Goal: Complete application form: Complete application form

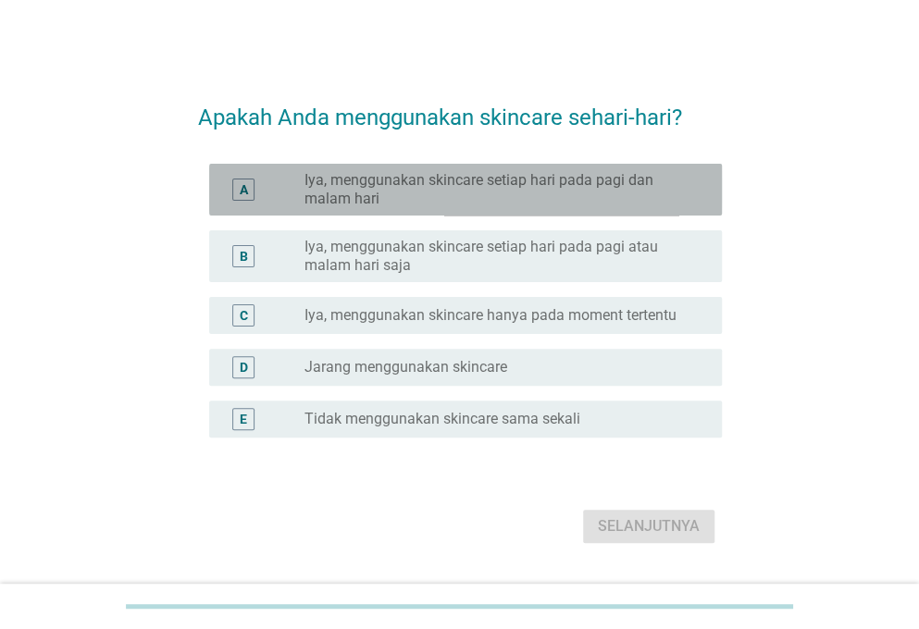
click at [531, 211] on div "A radio_button_unchecked Iya, menggunakan skincare setiap hari pada pagi dan ma…" at bounding box center [465, 190] width 513 height 52
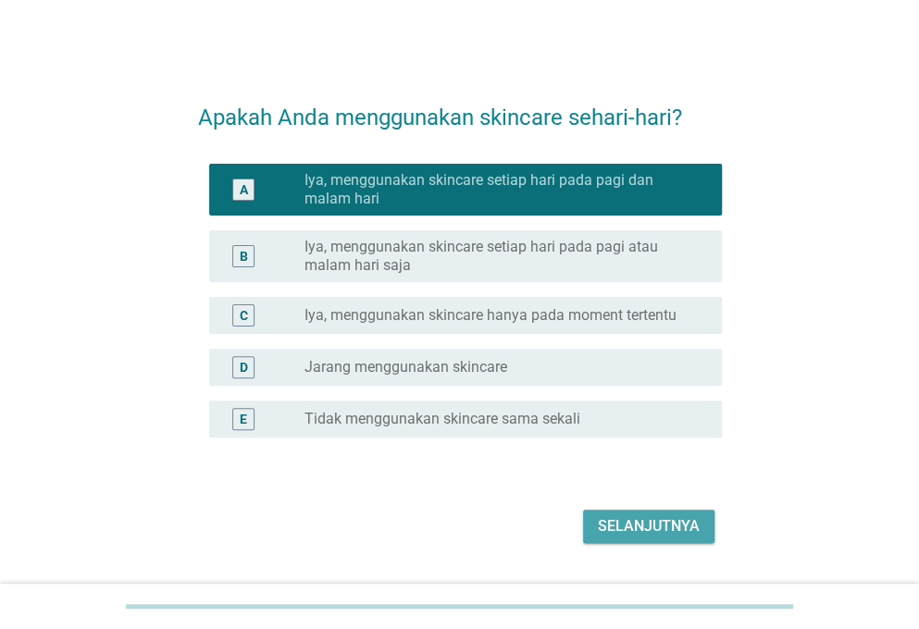
click at [653, 517] on div "Selanjutnya" at bounding box center [649, 527] width 102 height 22
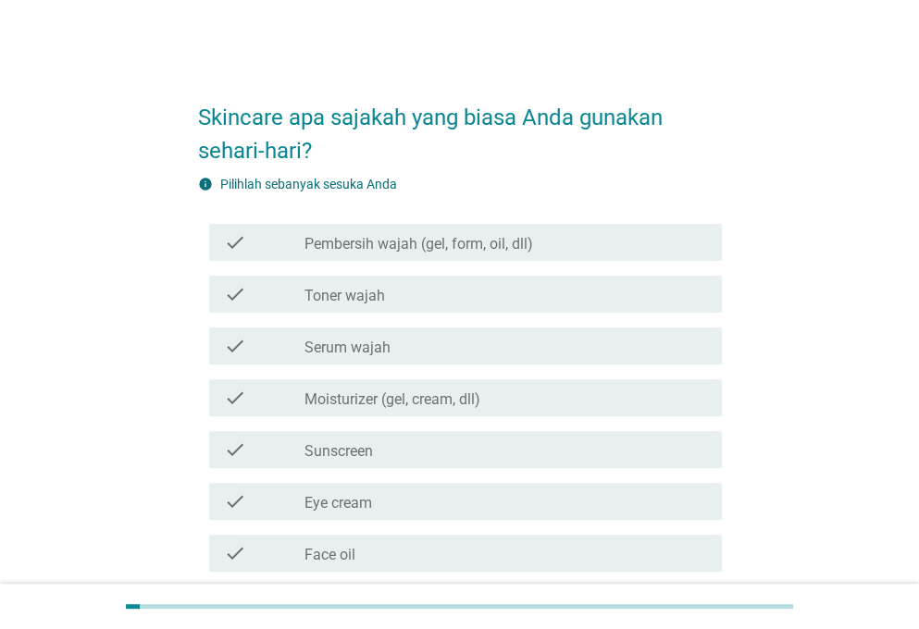
click at [514, 256] on div "check check_box_outline_blank Pembersih wajah (gel, form, oil, dll)" at bounding box center [465, 242] width 513 height 37
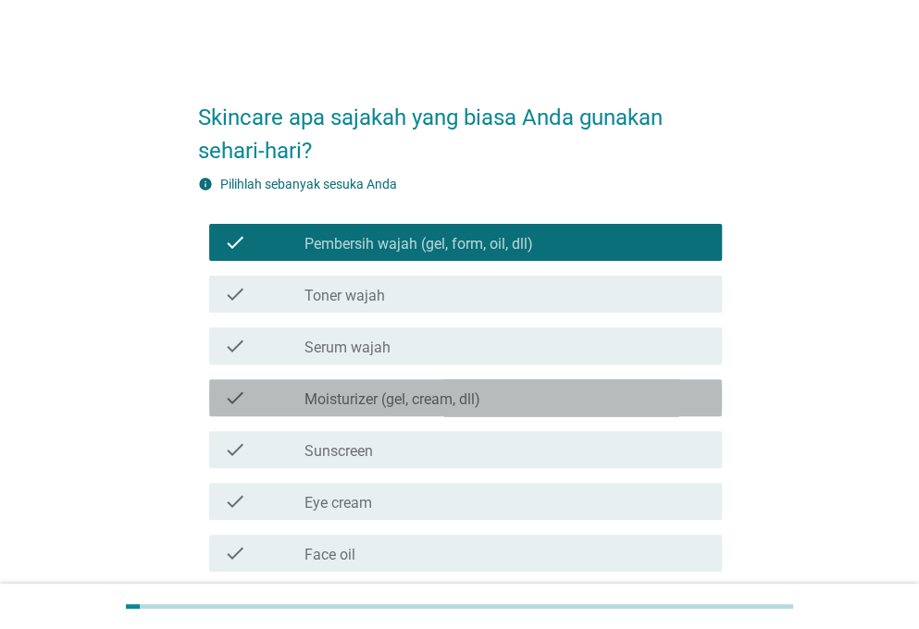
click at [476, 394] on label "Moisturizer (gel, cream, dll)" at bounding box center [393, 400] width 176 height 19
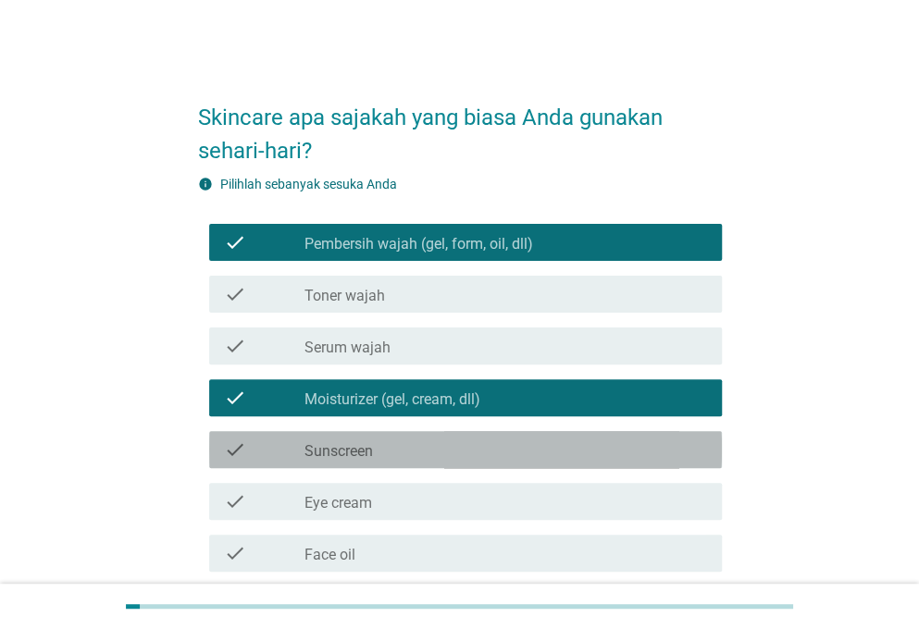
click at [464, 454] on div "check_box_outline_blank Sunscreen" at bounding box center [506, 450] width 403 height 22
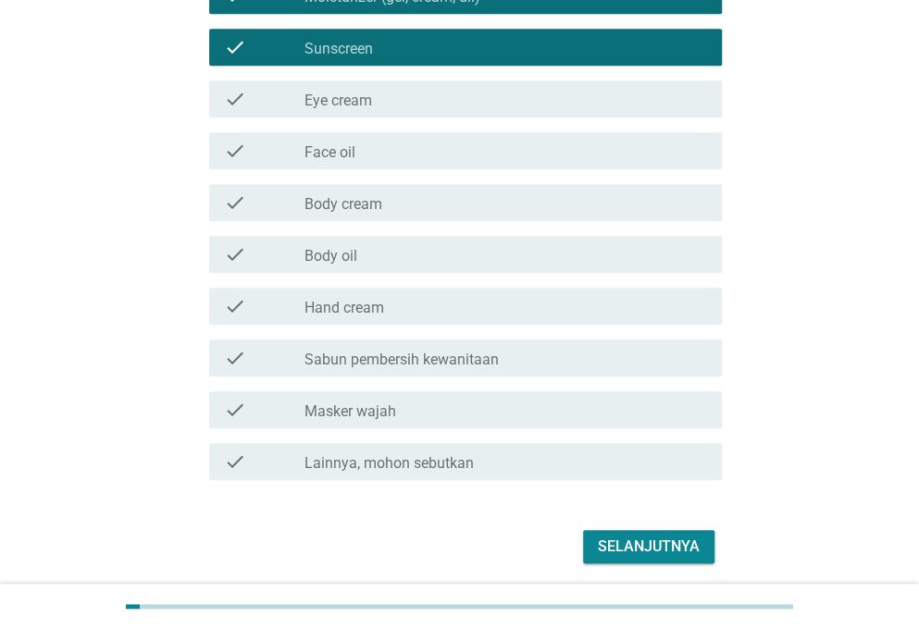
scroll to position [405, 0]
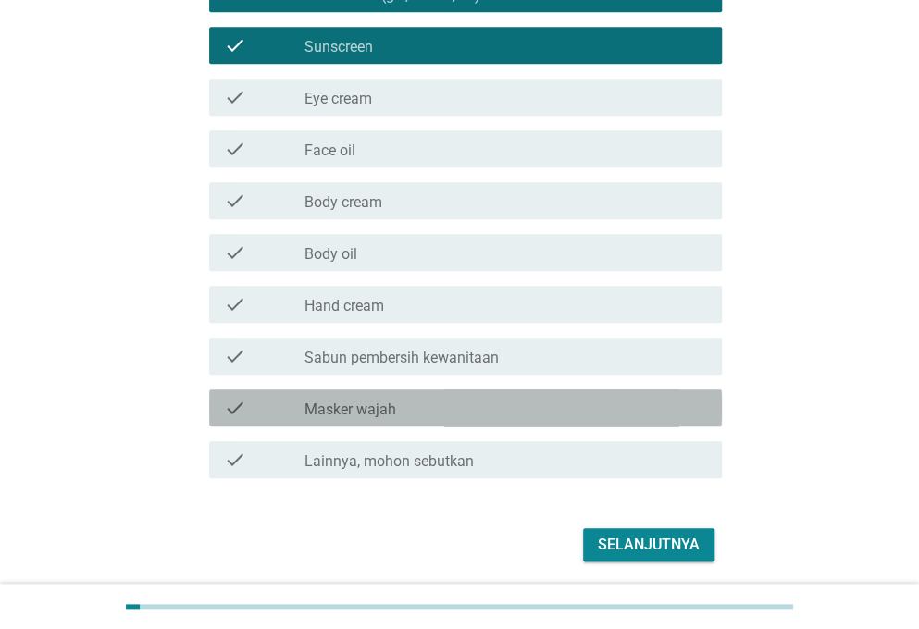
click at [431, 407] on div "check_box_outline_blank Masker wajah" at bounding box center [506, 408] width 403 height 22
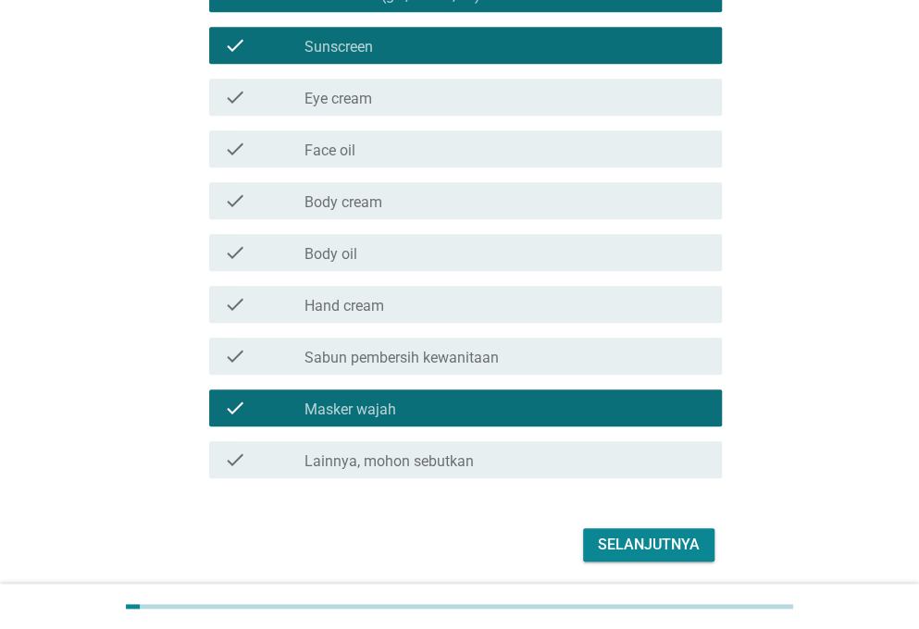
click at [618, 540] on div "Selanjutnya" at bounding box center [649, 545] width 102 height 22
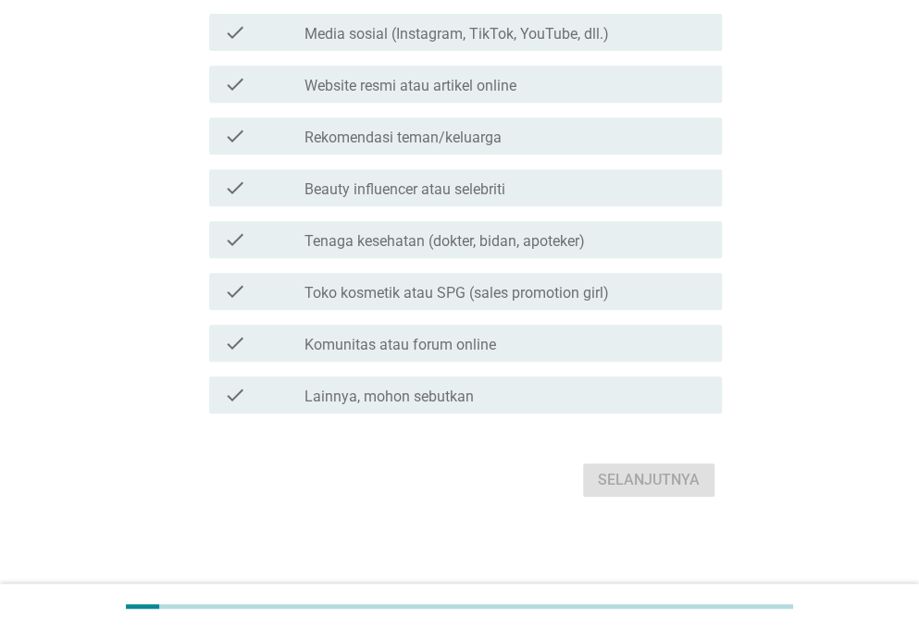
scroll to position [0, 0]
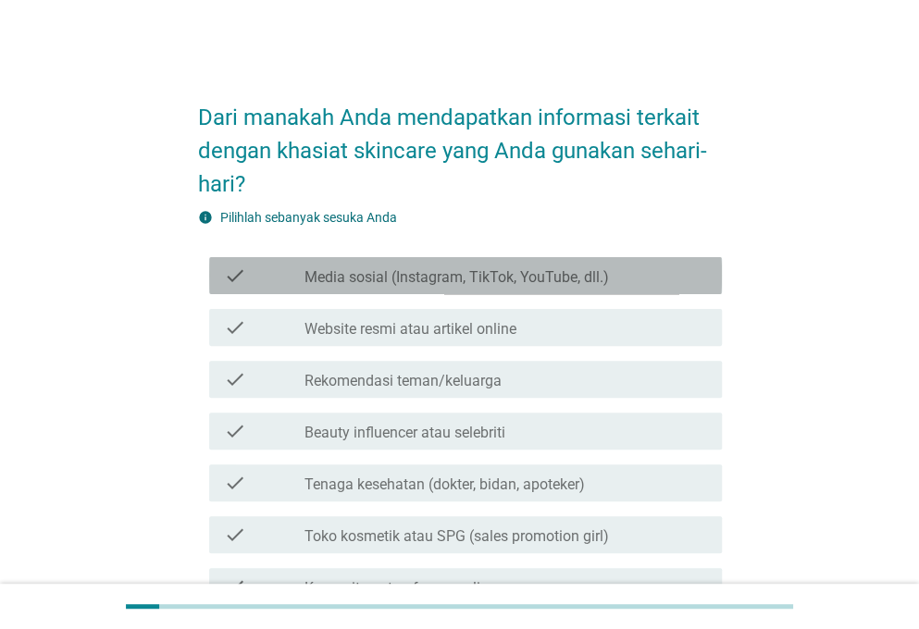
click at [487, 283] on label "Media sosial (Instagram, TikTok, YouTube, dll.)" at bounding box center [457, 277] width 305 height 19
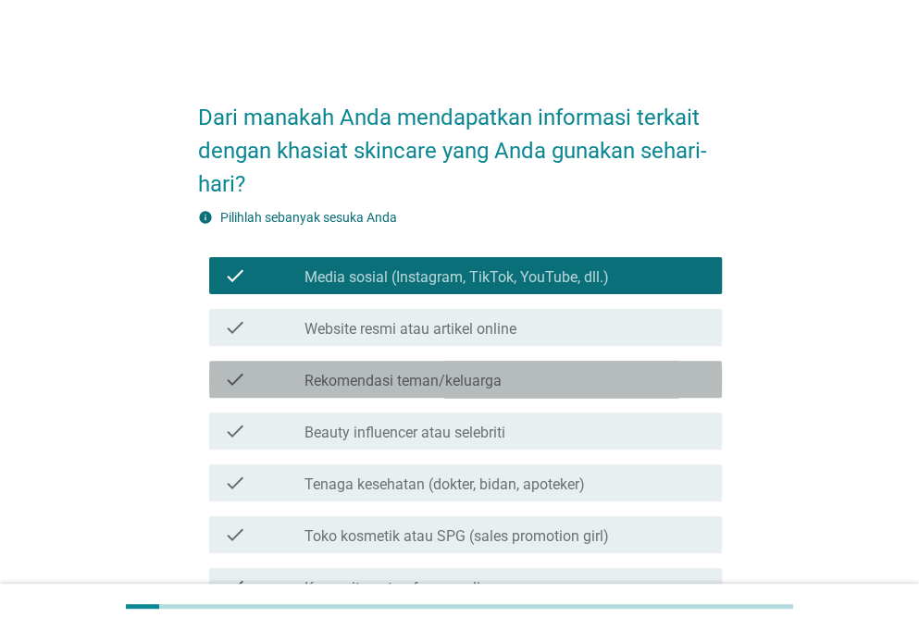
click at [470, 380] on label "Rekomendasi teman/keluarga" at bounding box center [403, 381] width 197 height 19
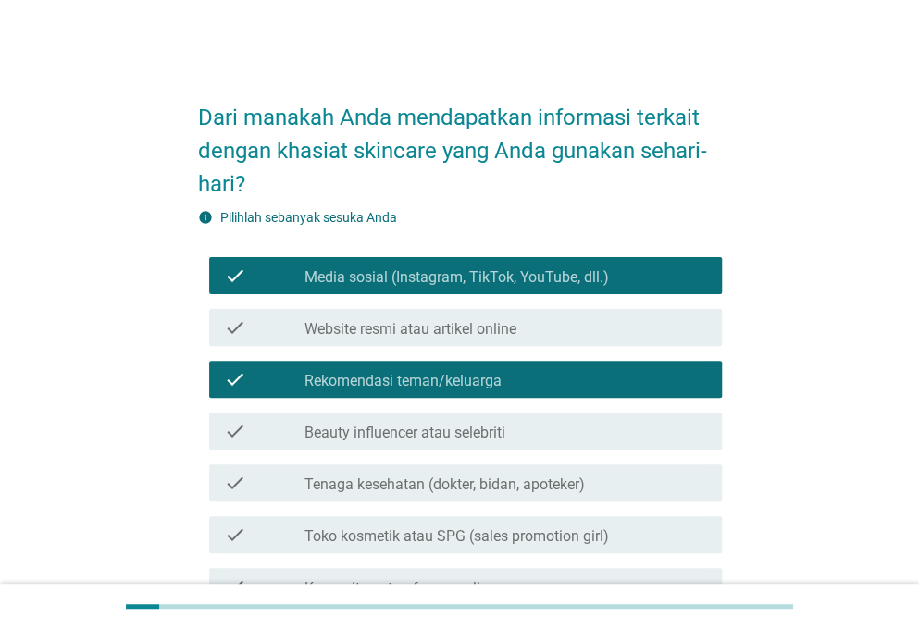
click at [461, 425] on label "Beauty influencer atau selebriti" at bounding box center [405, 433] width 201 height 19
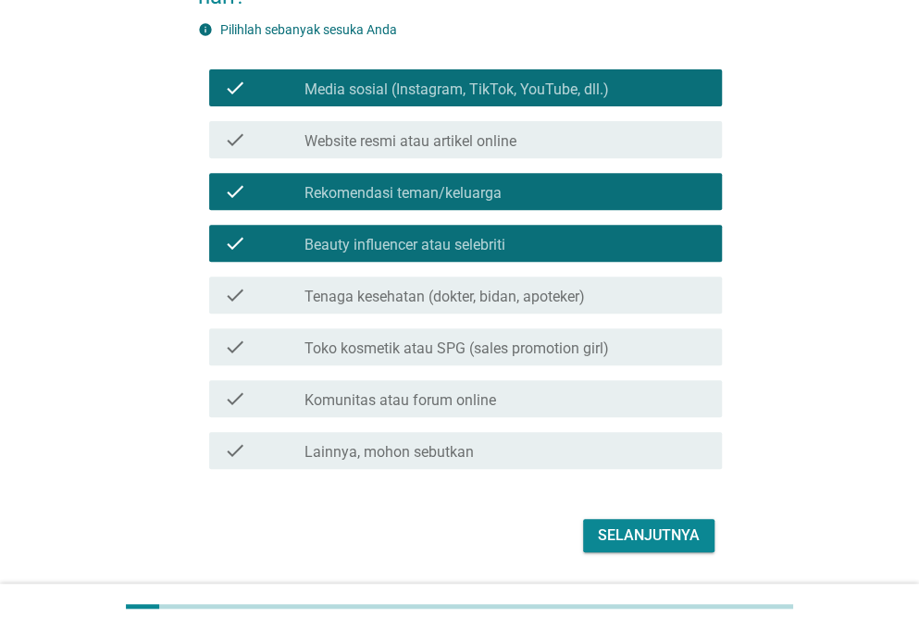
scroll to position [190, 0]
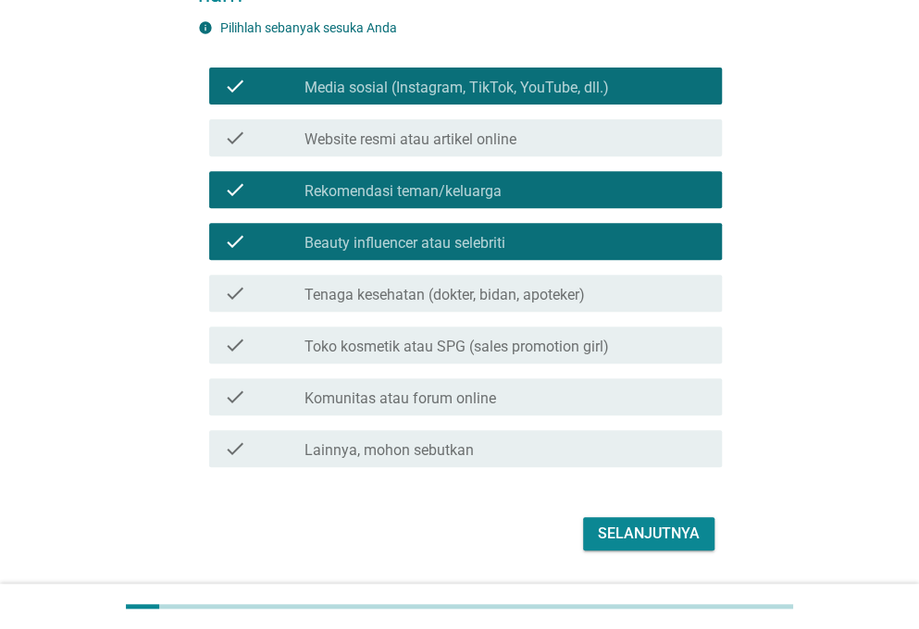
click at [654, 537] on div "Selanjutnya" at bounding box center [649, 534] width 102 height 22
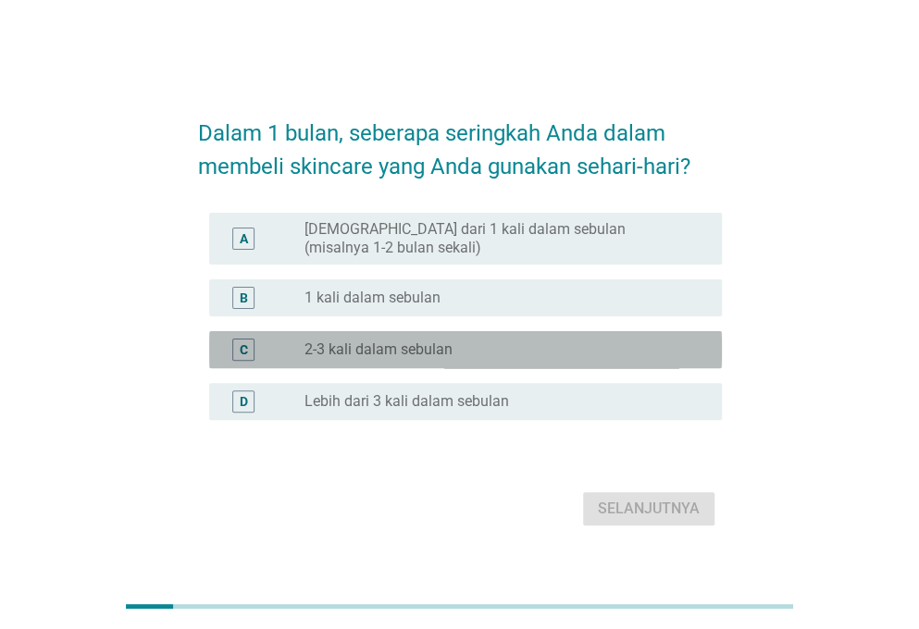
click at [444, 359] on div "radio_button_unchecked 2-3 kali dalam sebulan" at bounding box center [506, 350] width 403 height 22
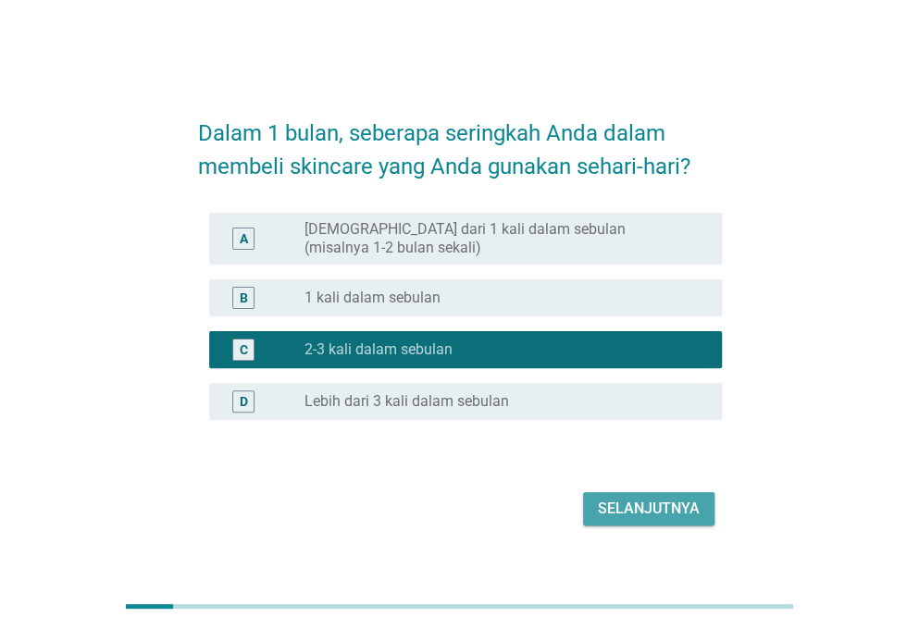
click at [616, 512] on div "Selanjutnya" at bounding box center [649, 509] width 102 height 22
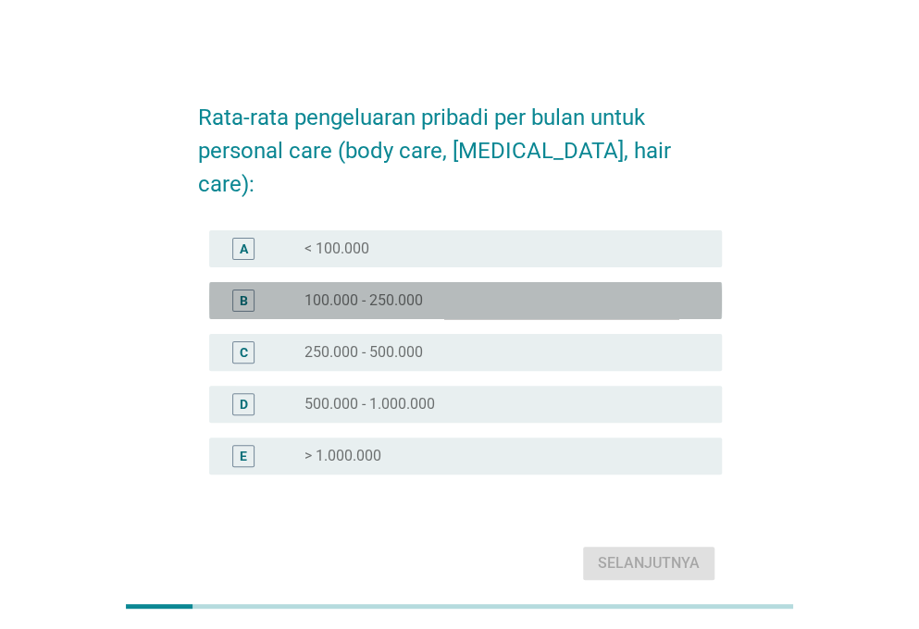
click at [437, 292] on div "radio_button_unchecked 100.000 - 250.000" at bounding box center [499, 301] width 388 height 19
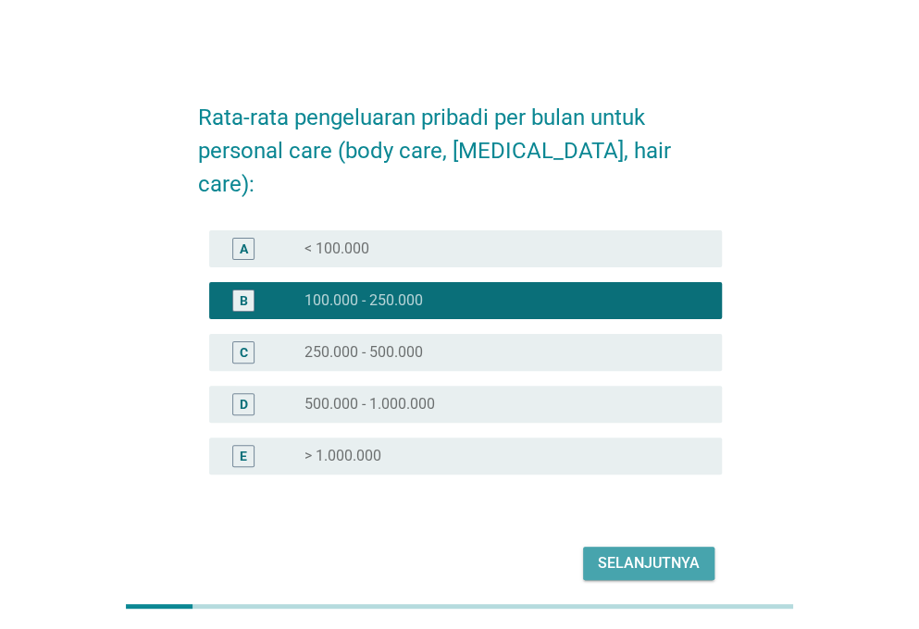
click at [635, 553] on div "Selanjutnya" at bounding box center [649, 564] width 102 height 22
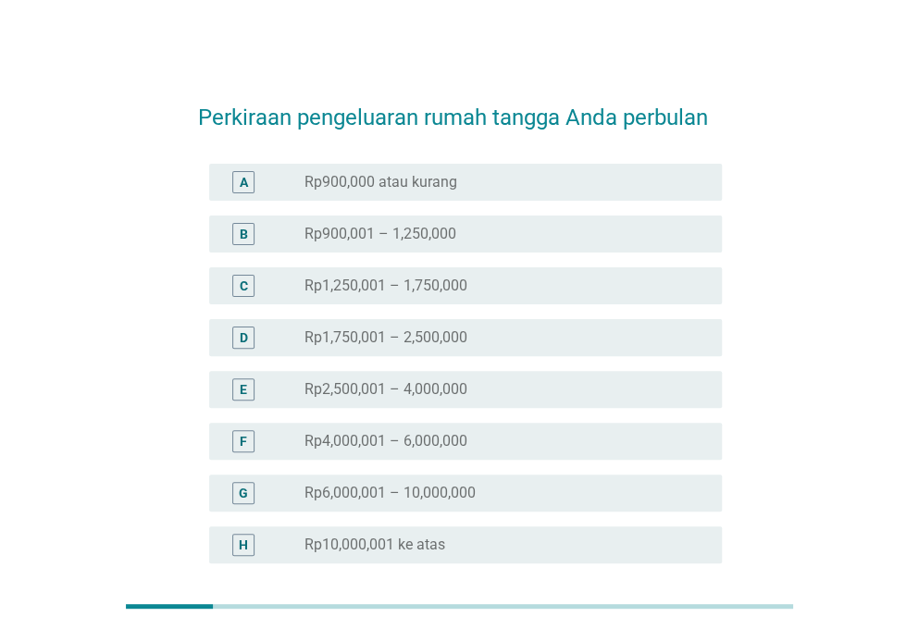
click at [439, 340] on label "Rp1,750,001 – 2,500,000" at bounding box center [386, 338] width 163 height 19
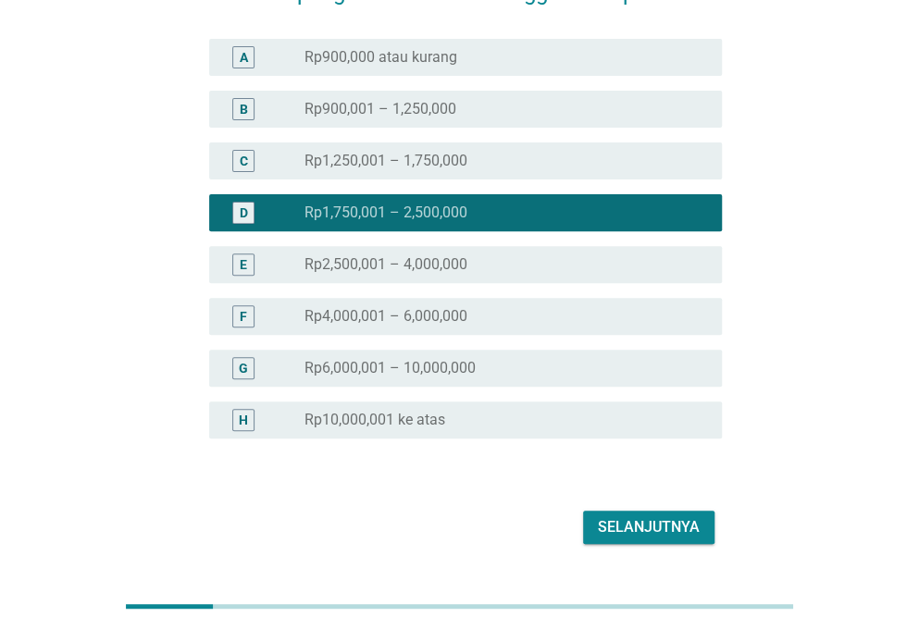
scroll to position [172, 0]
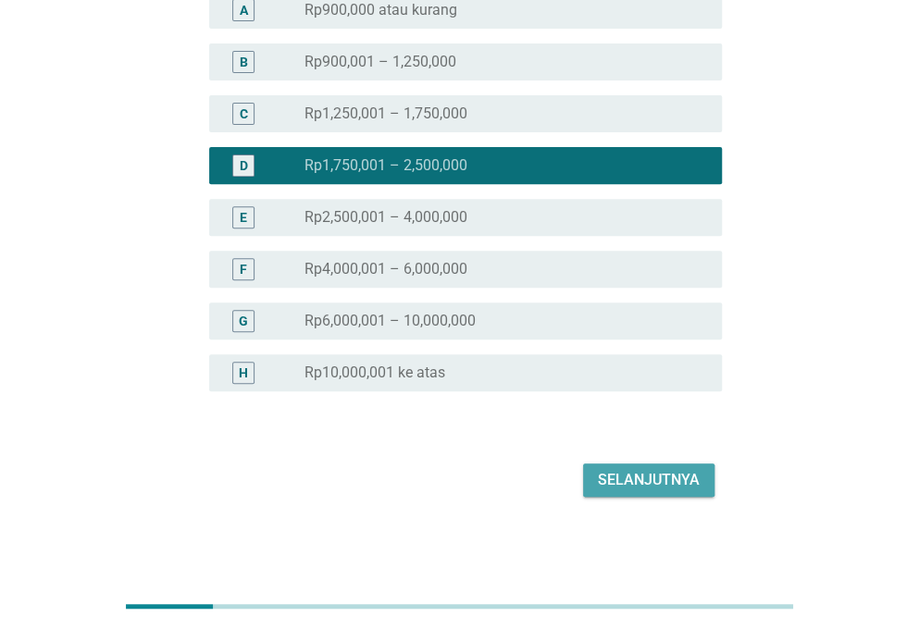
click at [609, 480] on div "Selanjutnya" at bounding box center [649, 480] width 102 height 22
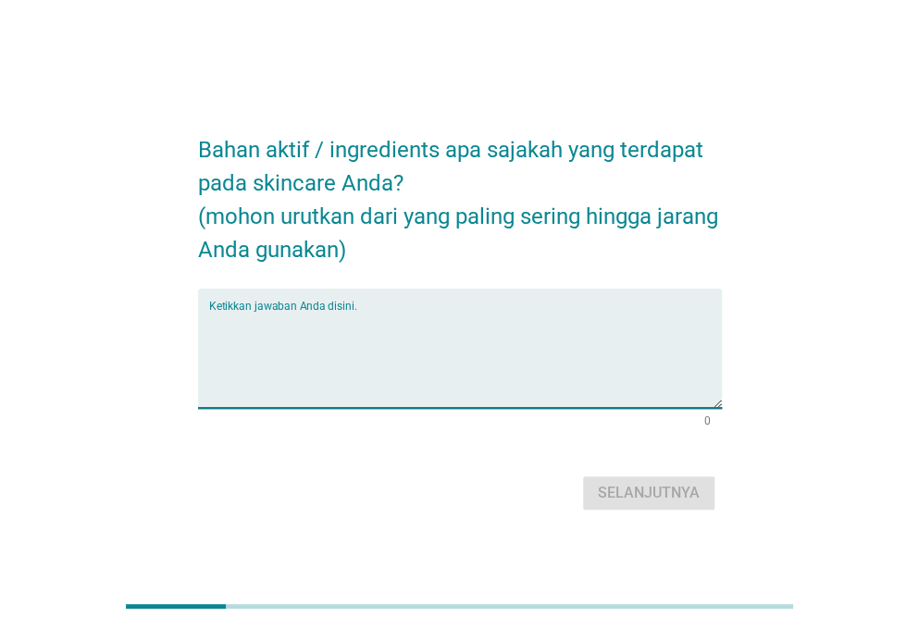
click at [435, 325] on textarea "Ketikkan jawaban Anda disini." at bounding box center [465, 359] width 513 height 97
type textarea "niacinamid"
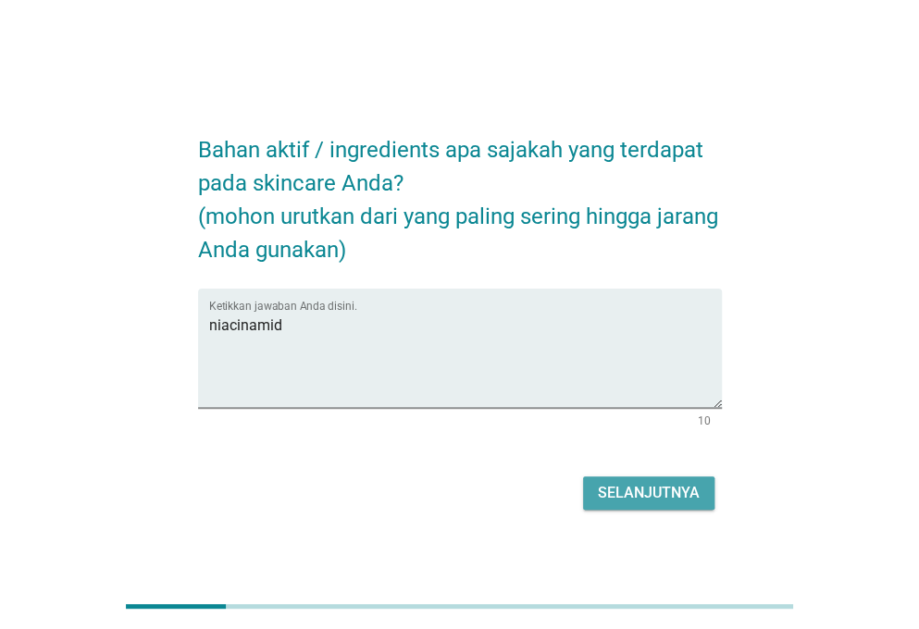
click at [650, 478] on button "Selanjutnya" at bounding box center [648, 493] width 131 height 33
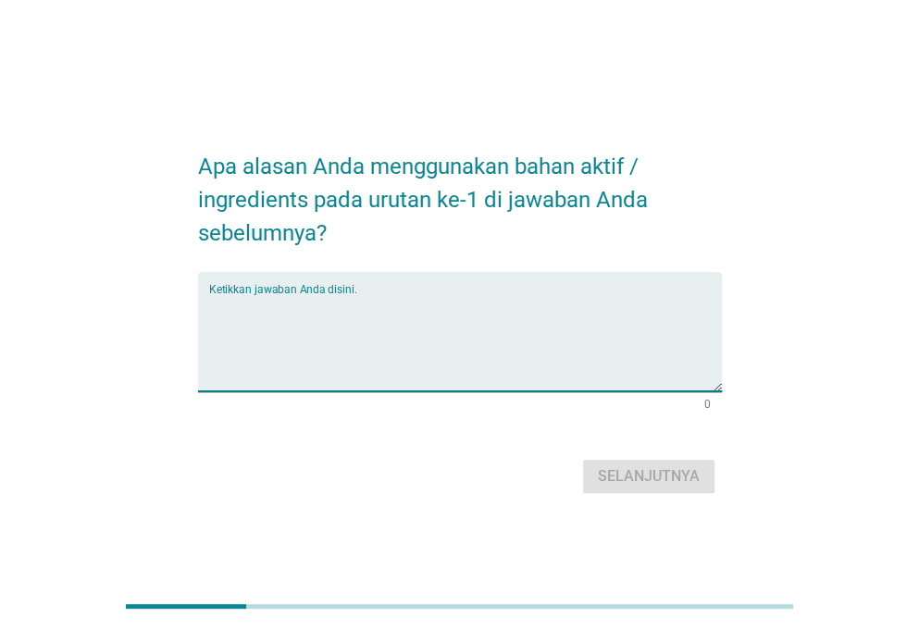
click at [381, 308] on textarea "Ketikkan jawaban Anda disini." at bounding box center [465, 342] width 513 height 97
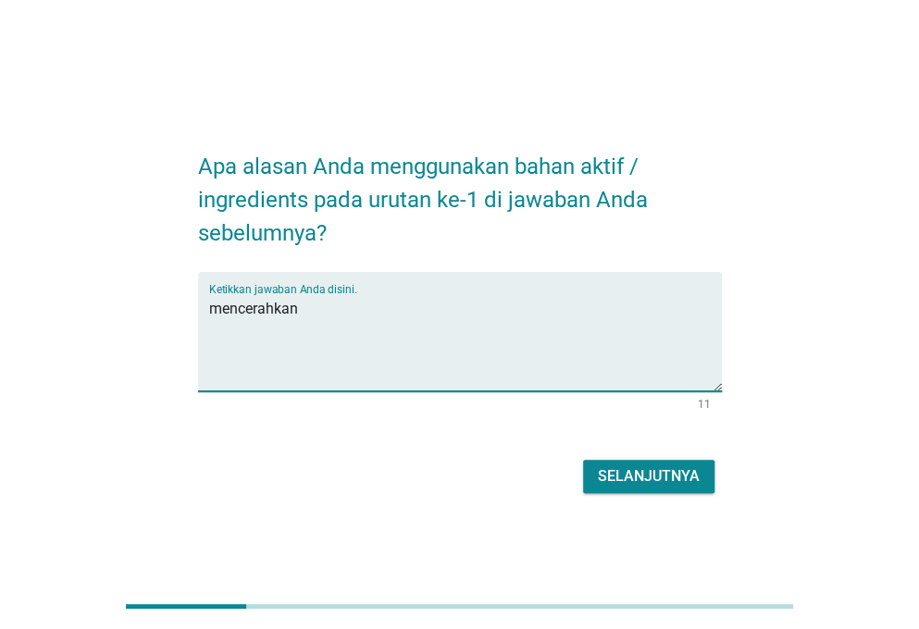
type textarea "mencerahkan"
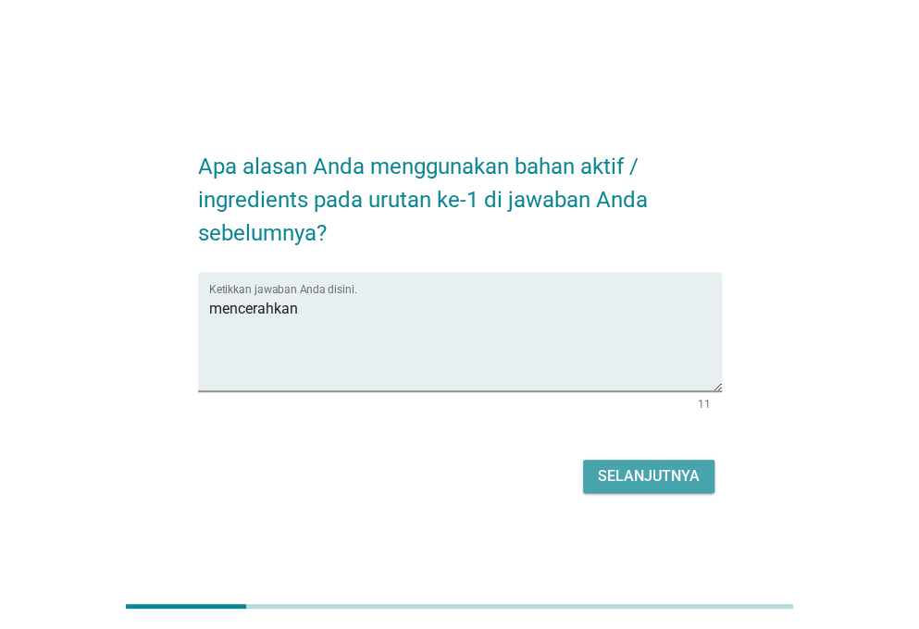
click at [615, 475] on div "Selanjutnya" at bounding box center [649, 477] width 102 height 22
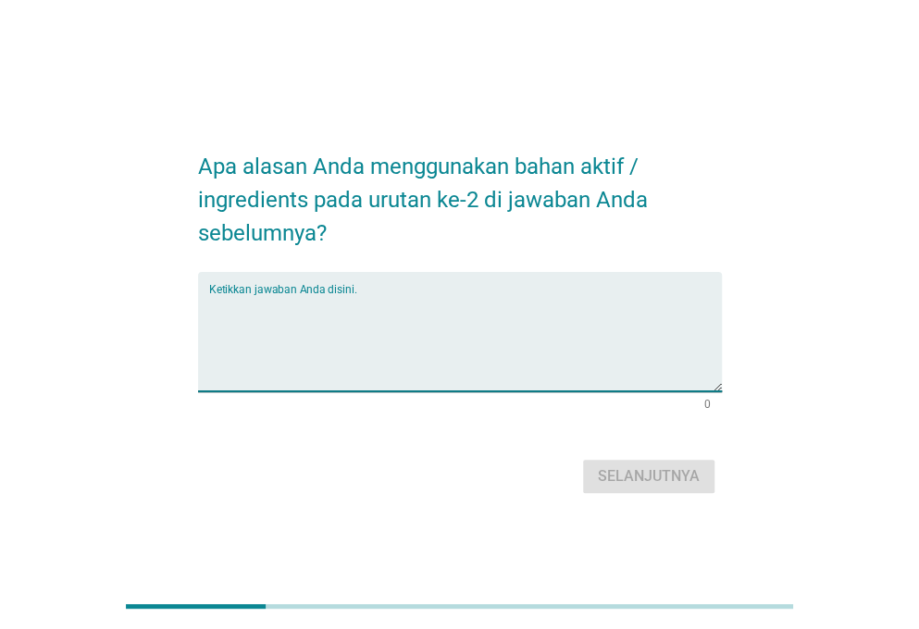
click at [293, 307] on textarea "Ketikkan jawaban Anda disini." at bounding box center [465, 342] width 513 height 97
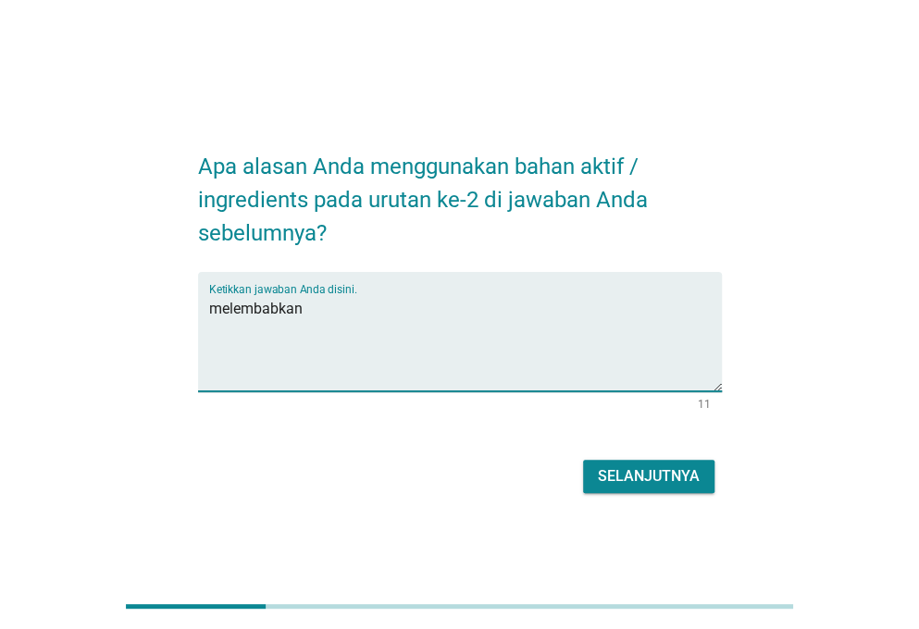
type textarea "melembabkan"
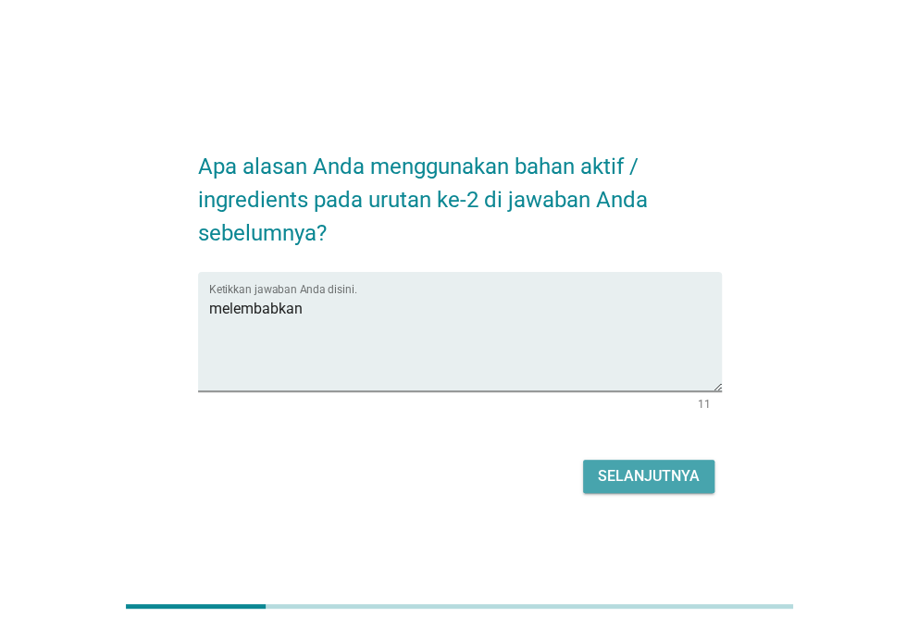
click at [639, 477] on div "Selanjutnya" at bounding box center [649, 477] width 102 height 22
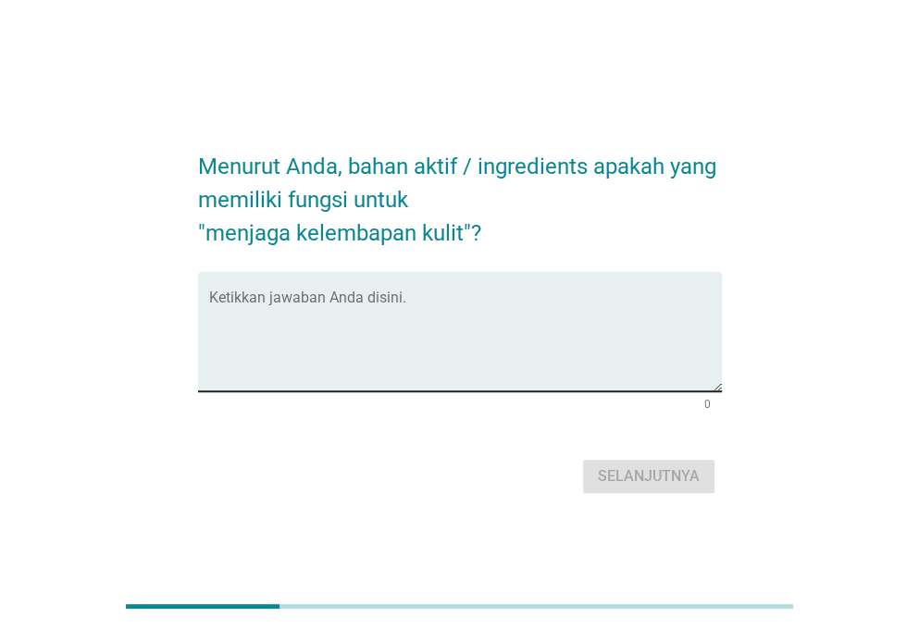
click at [390, 303] on textarea "Ketikkan jawaban Anda disini." at bounding box center [465, 342] width 513 height 97
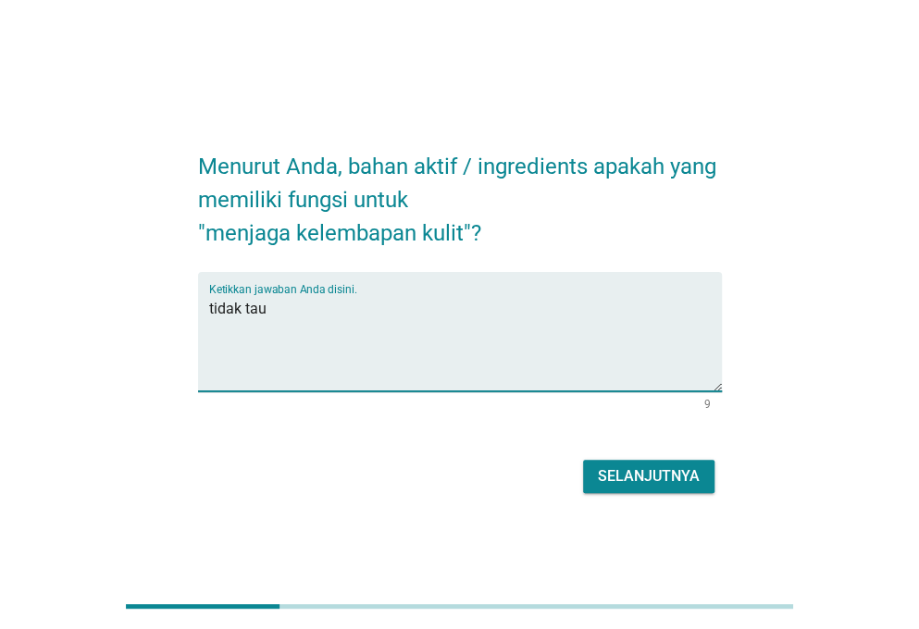
type textarea "tidak tau"
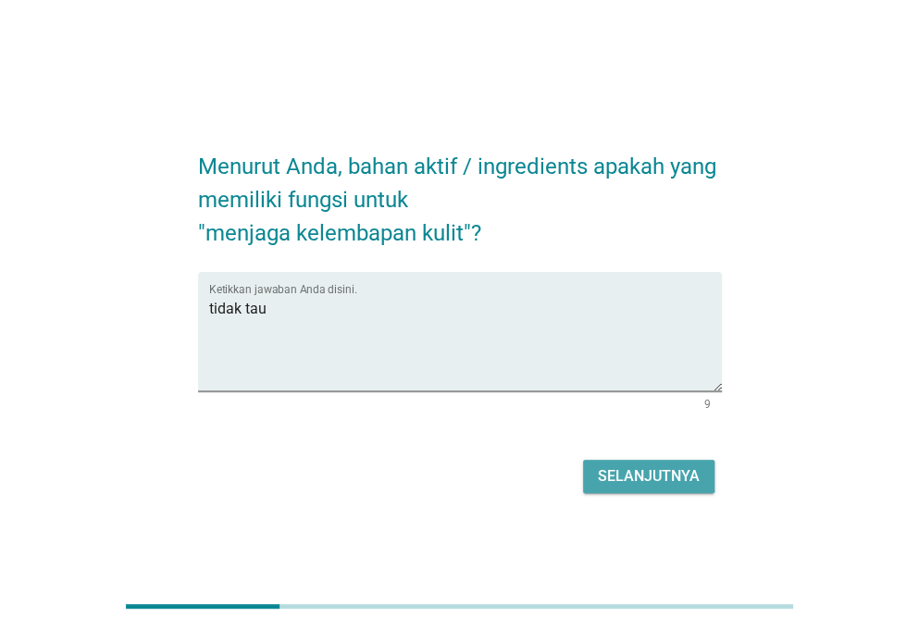
click at [661, 469] on div "Selanjutnya" at bounding box center [649, 477] width 102 height 22
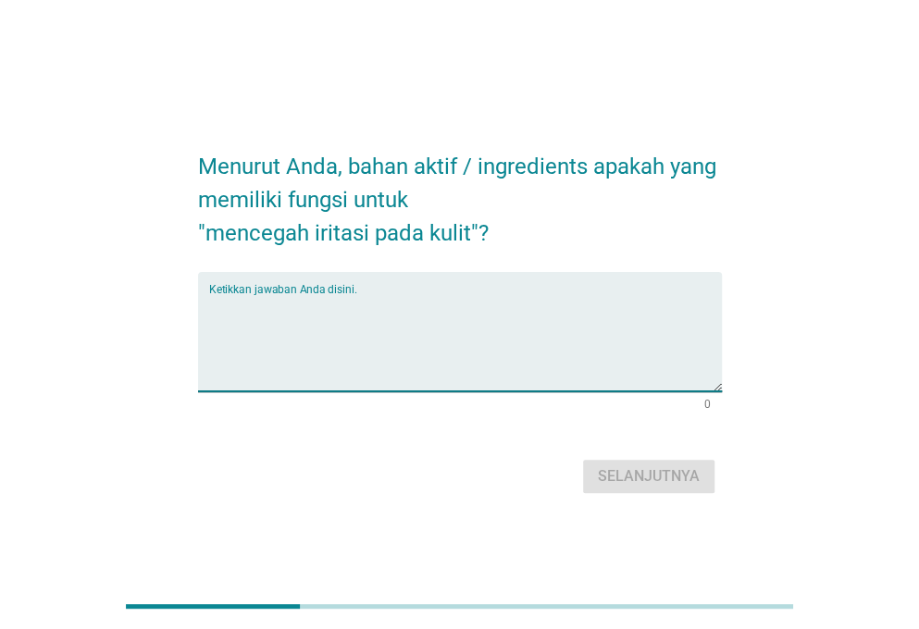
click at [373, 297] on textarea "Ketikkan jawaban Anda disini." at bounding box center [465, 342] width 513 height 97
type textarea "t"
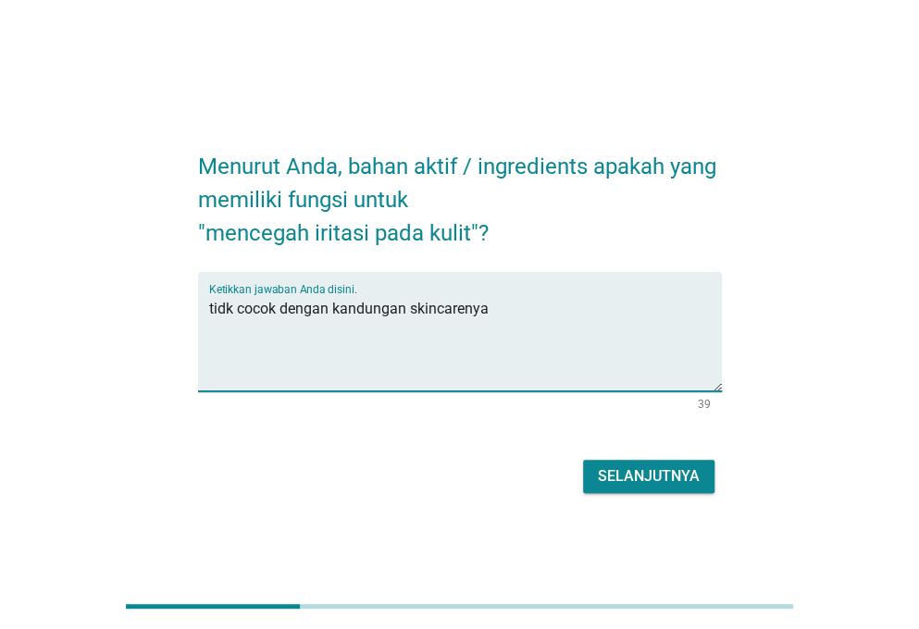
type textarea "tidk cocok dengan kandungan skincarenya"
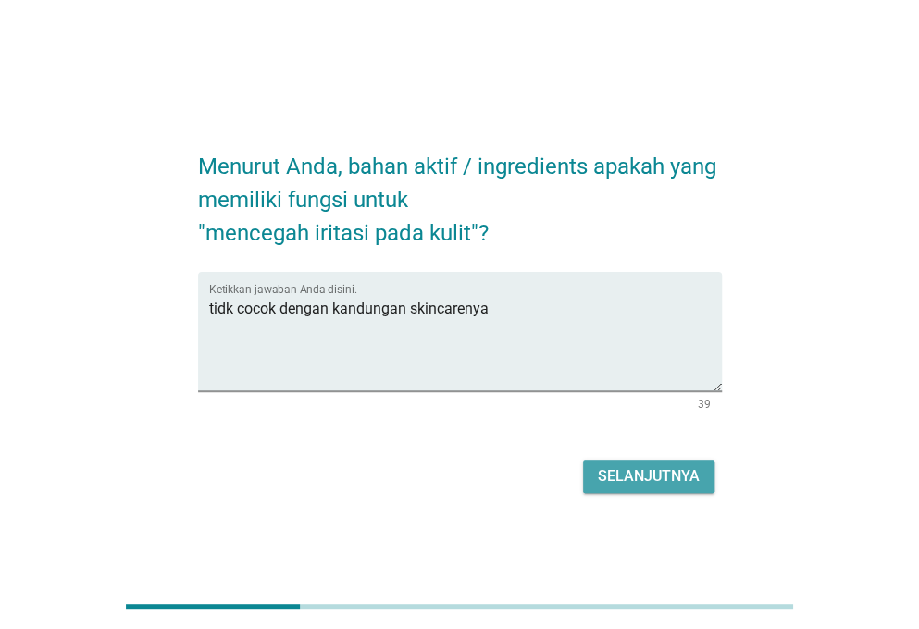
click at [615, 475] on div "Selanjutnya" at bounding box center [649, 477] width 102 height 22
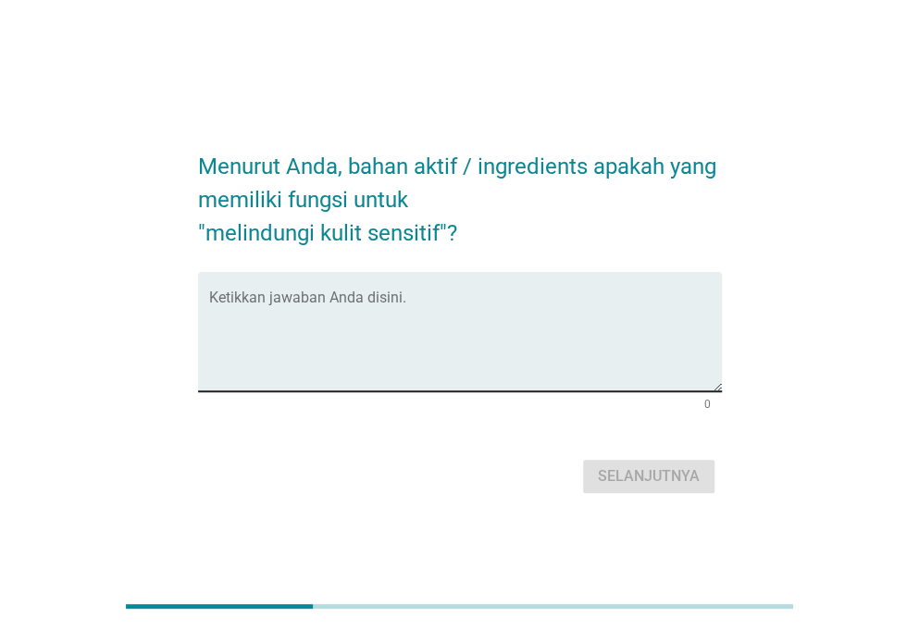
click at [433, 314] on textarea "Ketikkan jawaban Anda disini." at bounding box center [465, 342] width 513 height 97
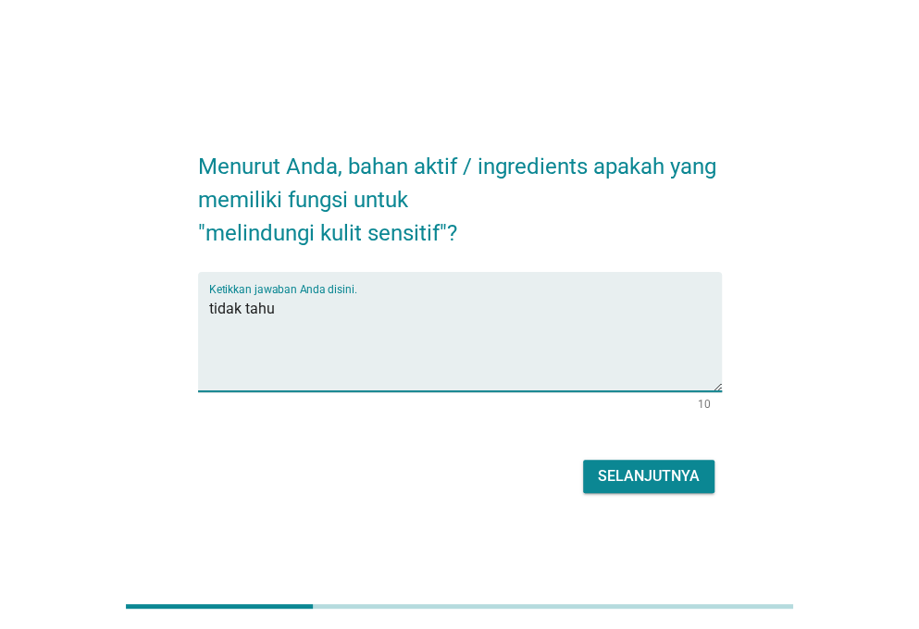
type textarea "tidak tahu"
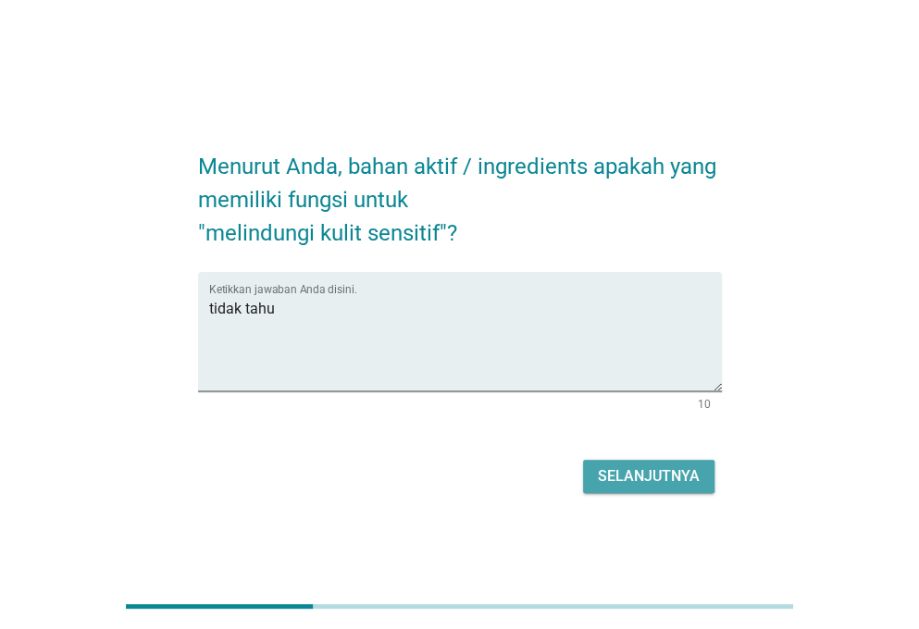
click at [639, 473] on div "Selanjutnya" at bounding box center [649, 477] width 102 height 22
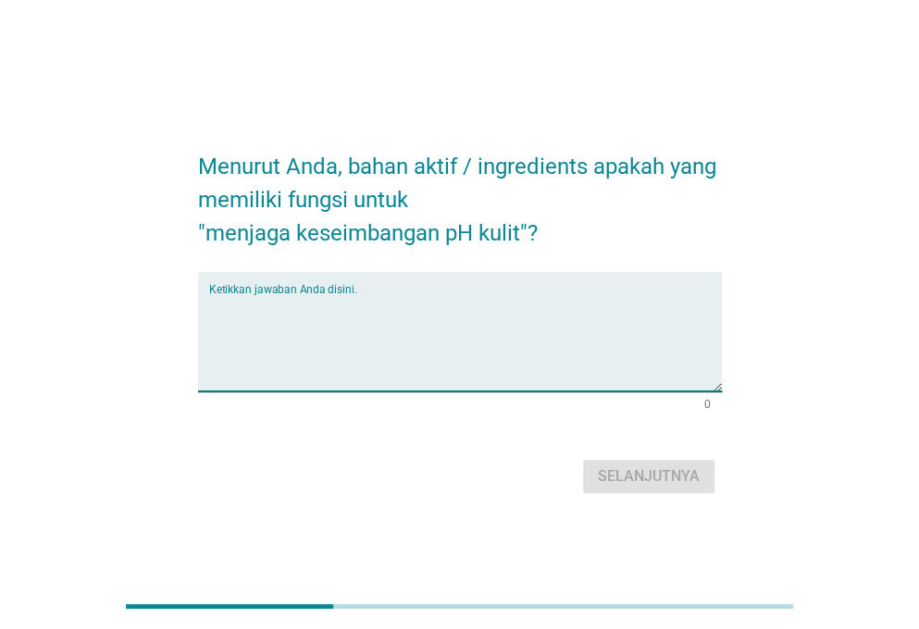
click at [382, 295] on textarea "Ketikkan jawaban Anda disini." at bounding box center [465, 342] width 513 height 97
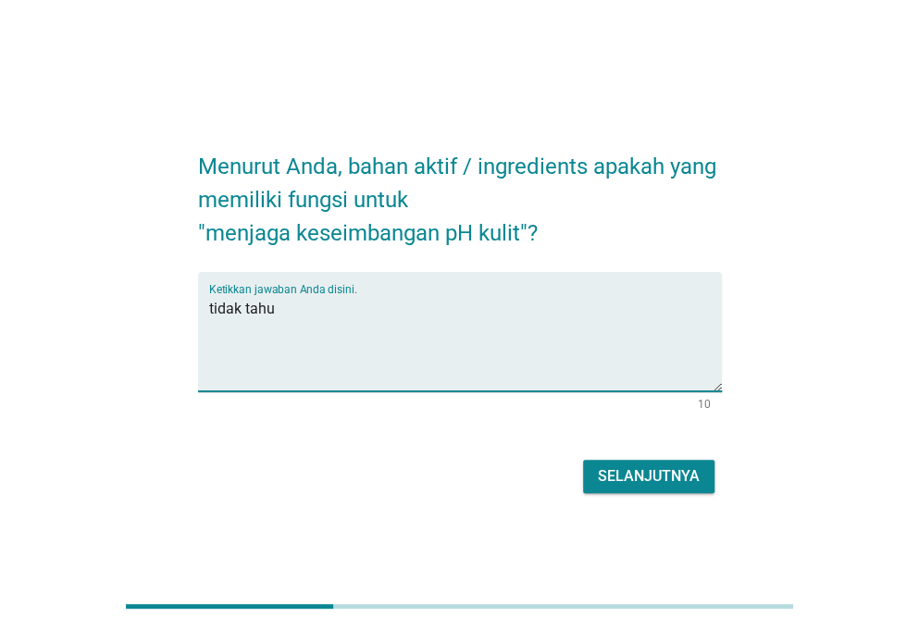
type textarea "tidak tahu"
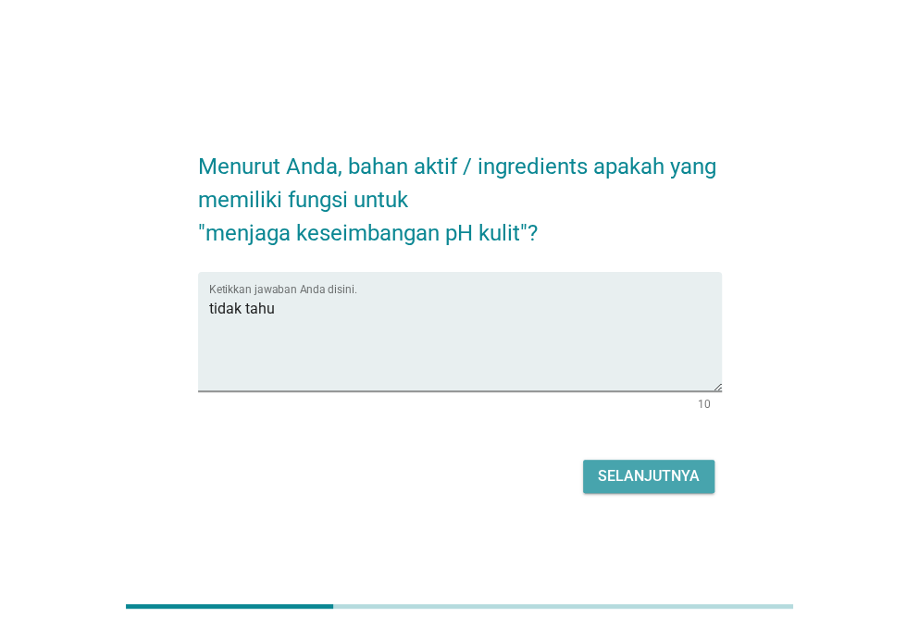
click at [674, 466] on div "Selanjutnya" at bounding box center [649, 477] width 102 height 22
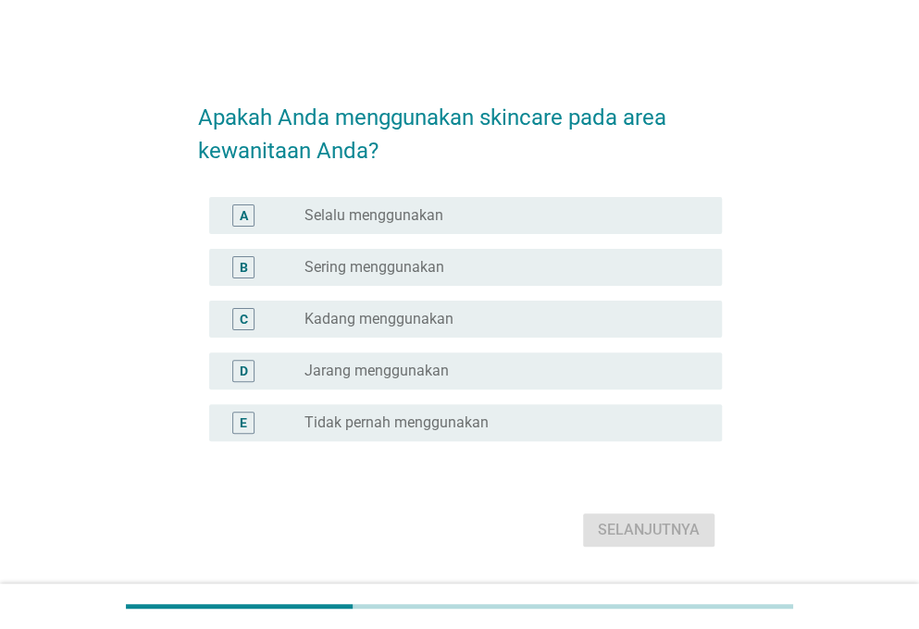
click at [442, 421] on label "Tidak pernah menggunakan" at bounding box center [397, 423] width 184 height 19
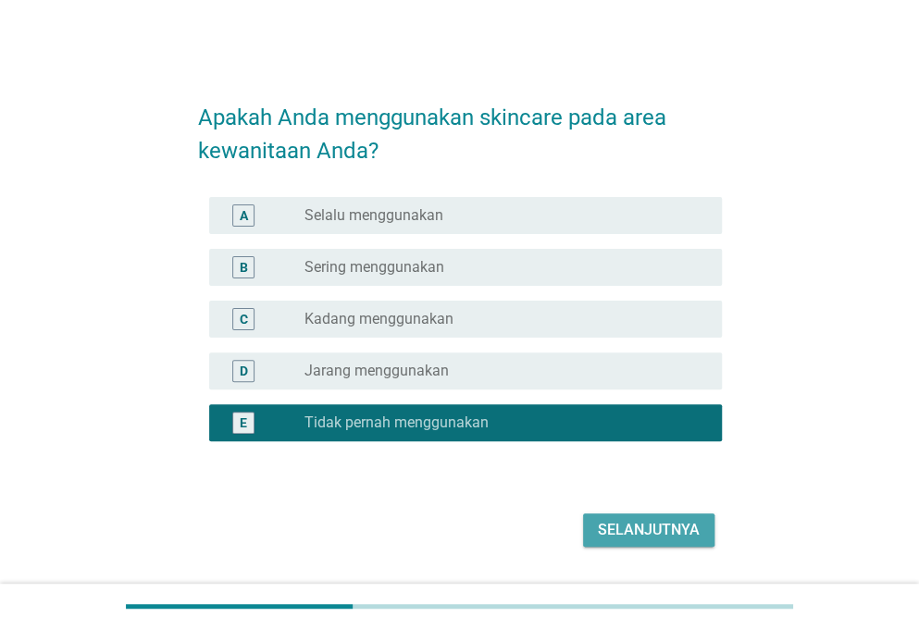
click at [672, 532] on div "Selanjutnya" at bounding box center [649, 530] width 102 height 22
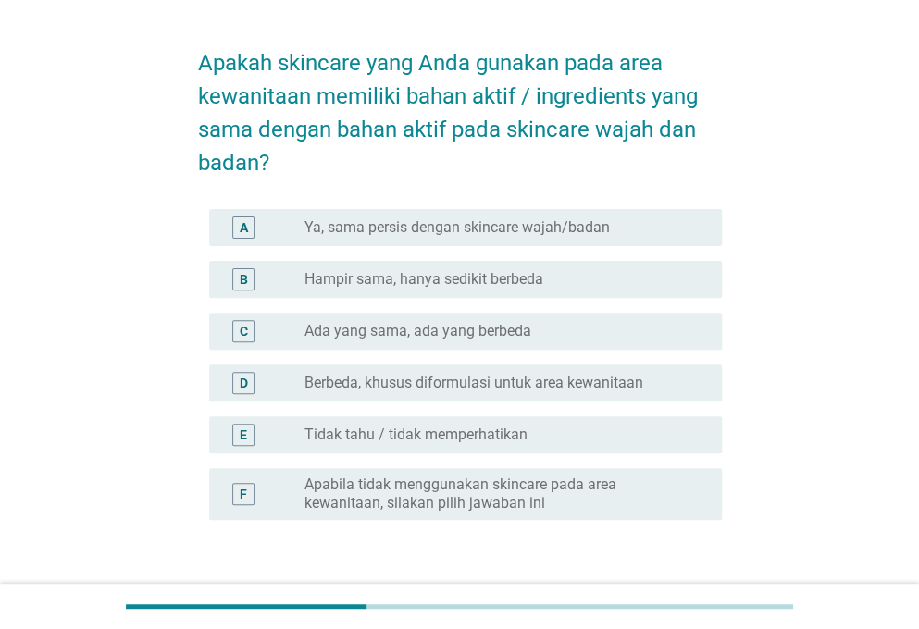
scroll to position [56, 0]
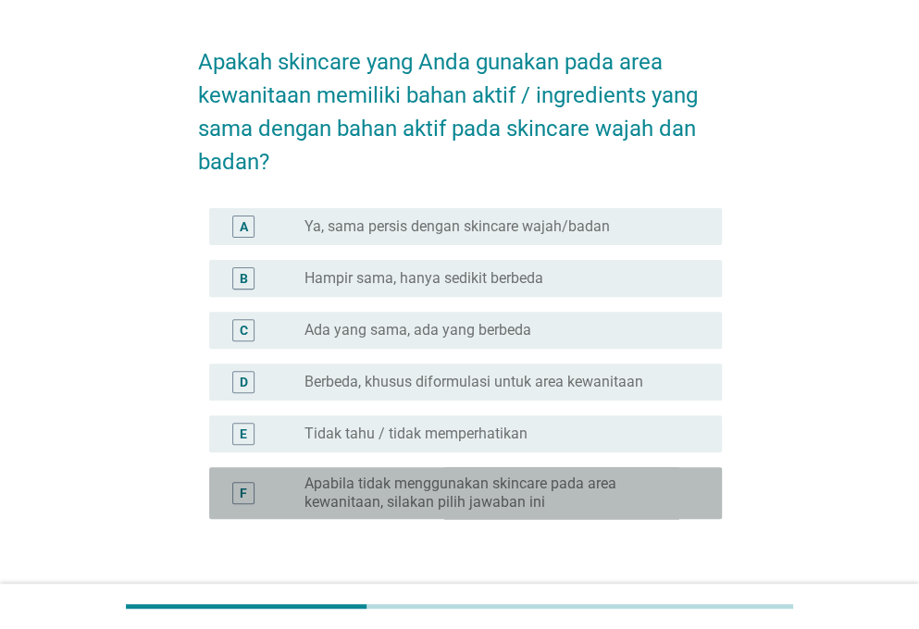
click at [581, 488] on label "Apabila tidak menggunakan skincare pada area kewanitaan, silakan pilih jawaban …" at bounding box center [499, 493] width 388 height 37
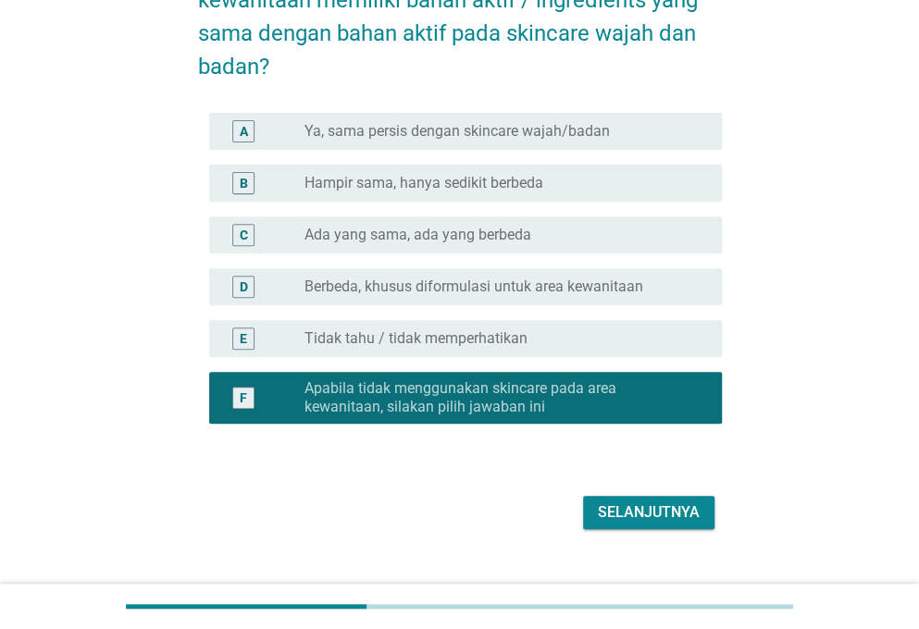
scroll to position [152, 0]
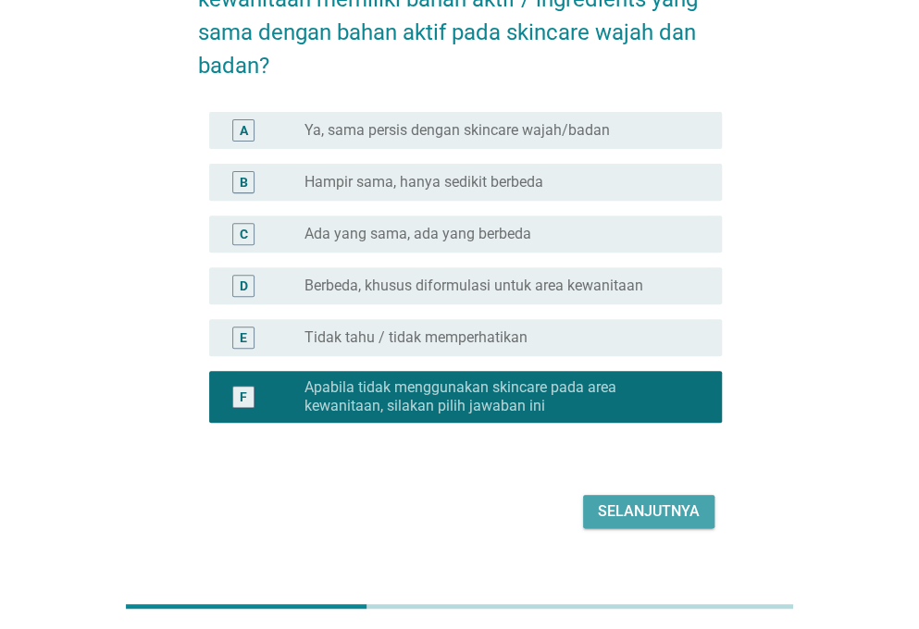
click at [682, 518] on div "Selanjutnya" at bounding box center [649, 512] width 102 height 22
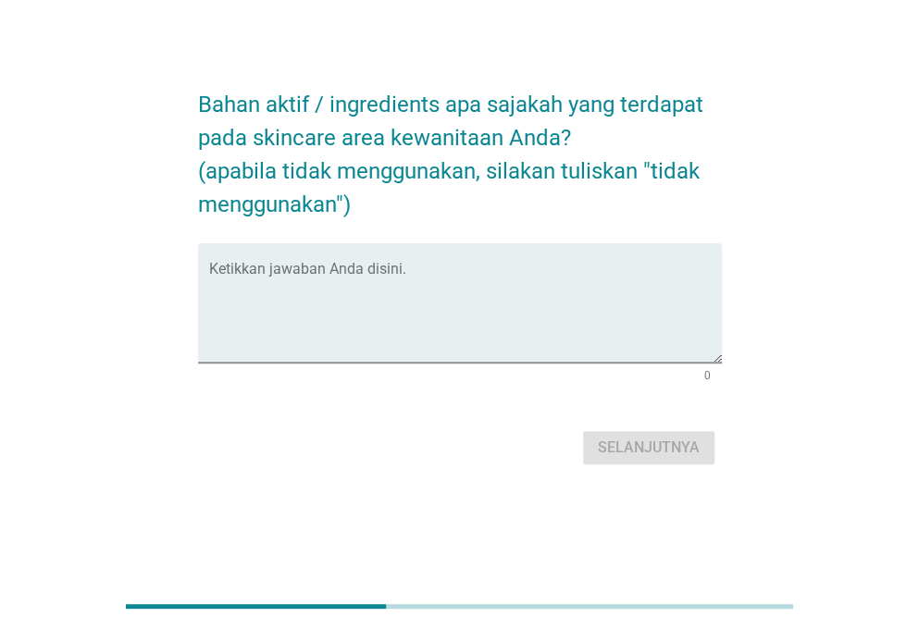
scroll to position [0, 0]
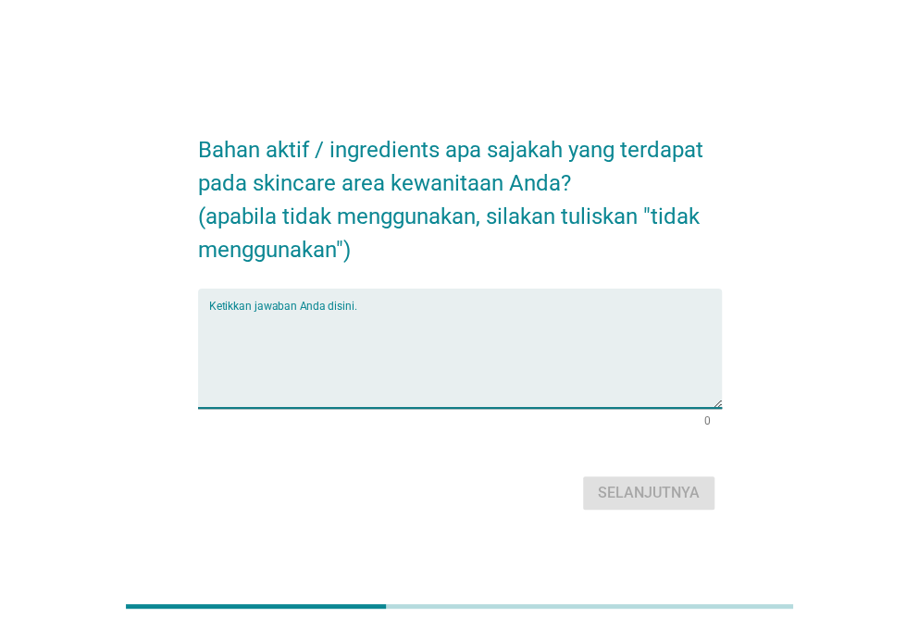
click at [437, 324] on textarea "Ketikkan jawaban Anda disini." at bounding box center [465, 359] width 513 height 97
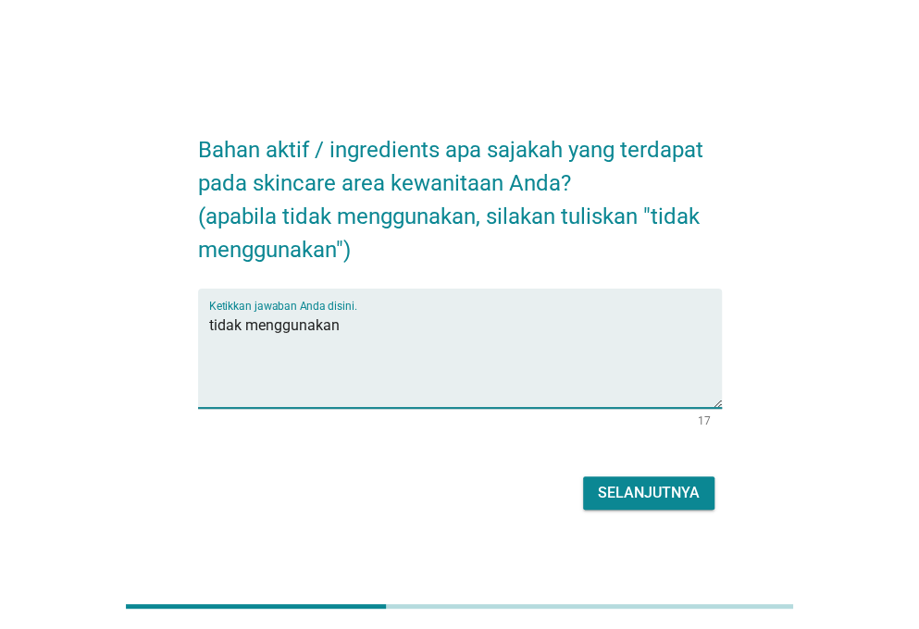
type textarea "tidak menggunakan"
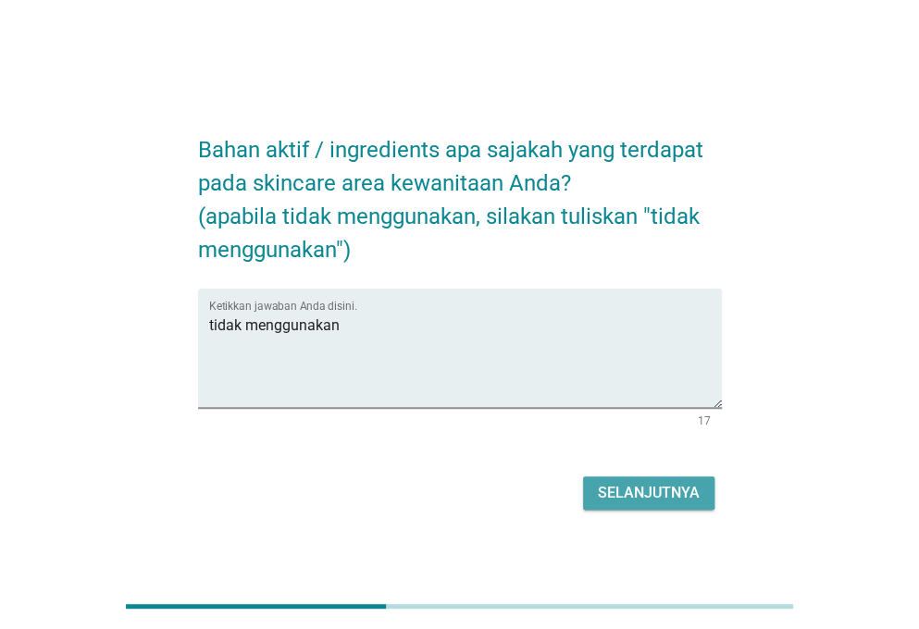
click at [637, 484] on div "Selanjutnya" at bounding box center [649, 493] width 102 height 22
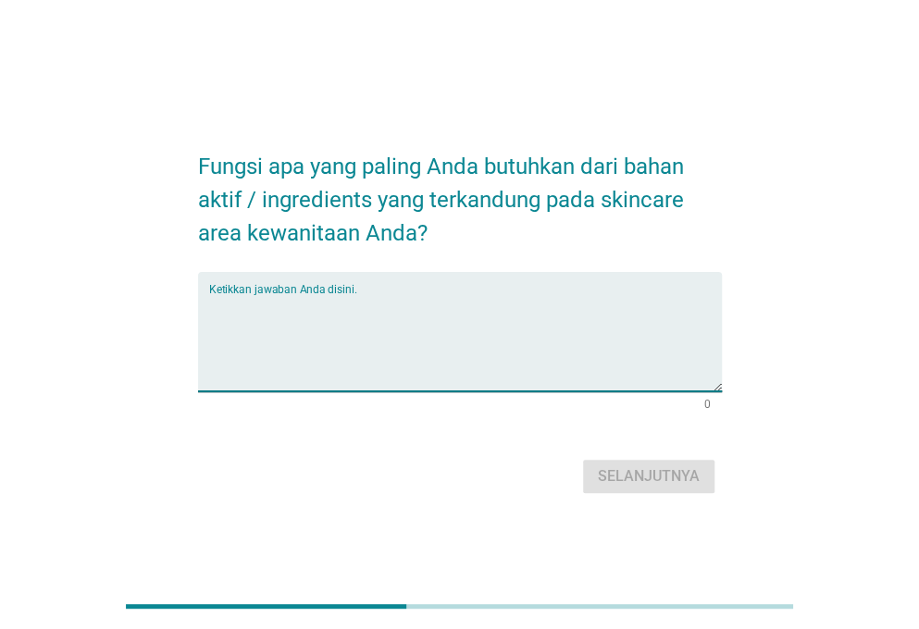
click at [409, 317] on textarea "Ketikkan jawaban Anda disini." at bounding box center [465, 342] width 513 height 97
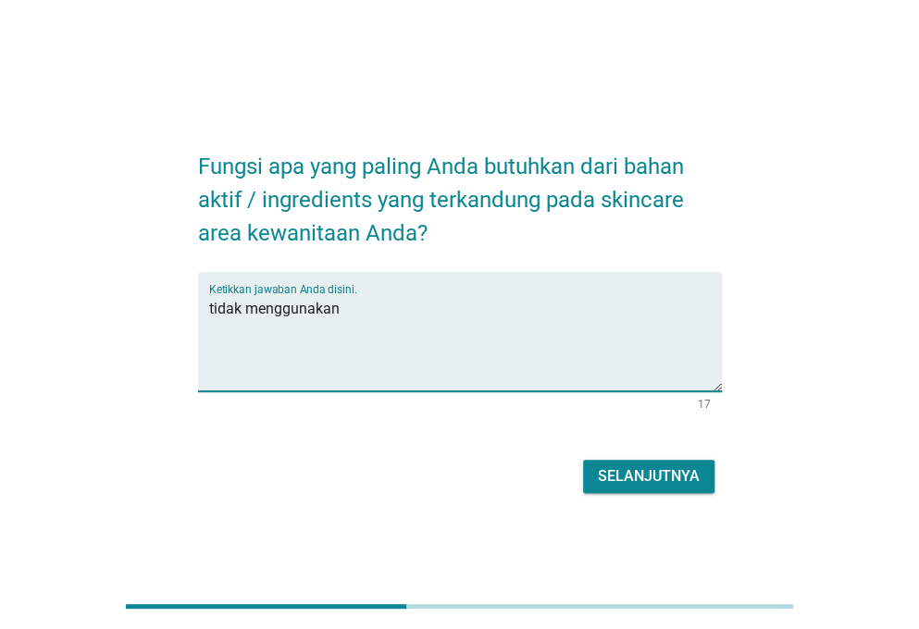
type textarea "tidak menggunakan"
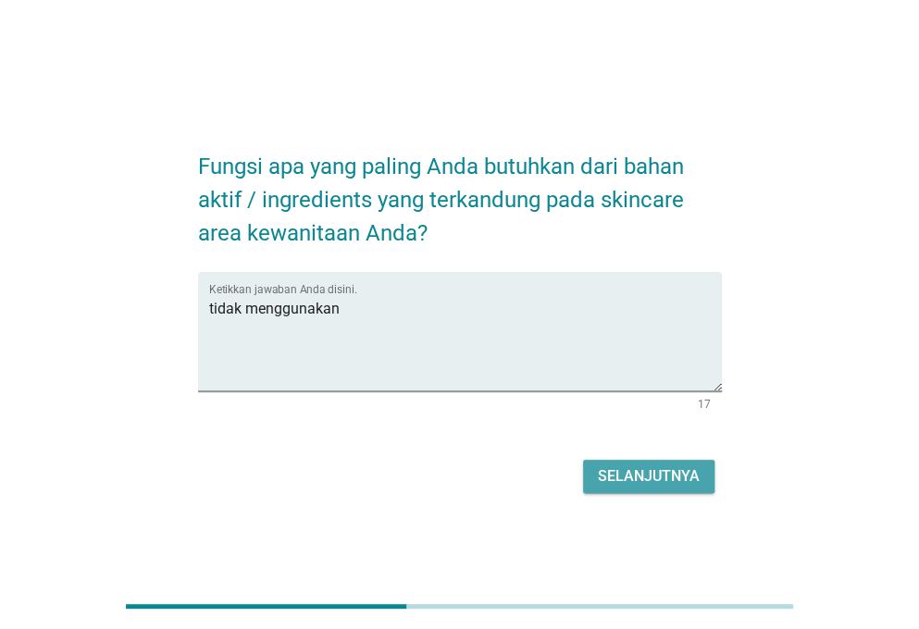
click at [605, 462] on button "Selanjutnya" at bounding box center [648, 476] width 131 height 33
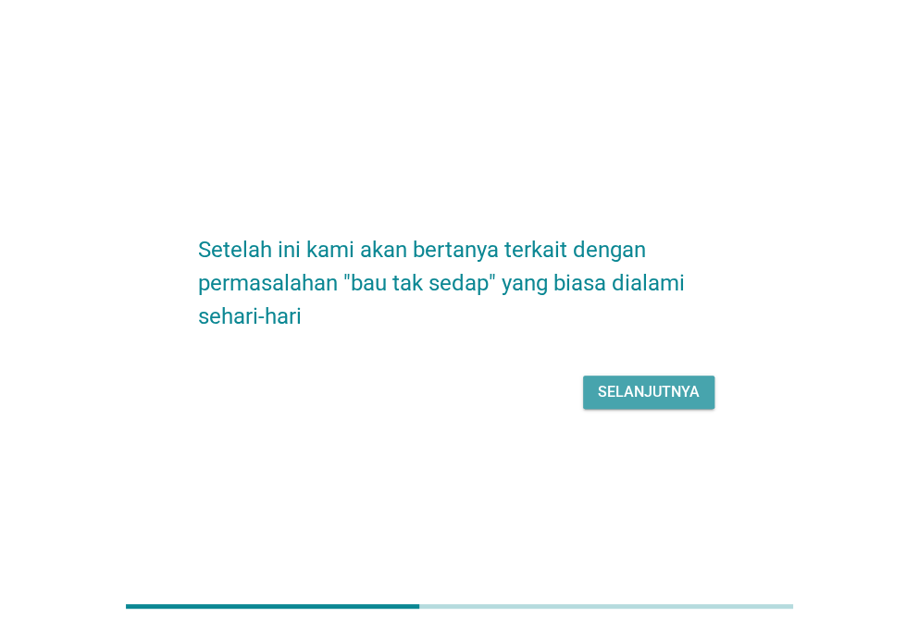
click at [616, 395] on div "Selanjutnya" at bounding box center [649, 392] width 102 height 22
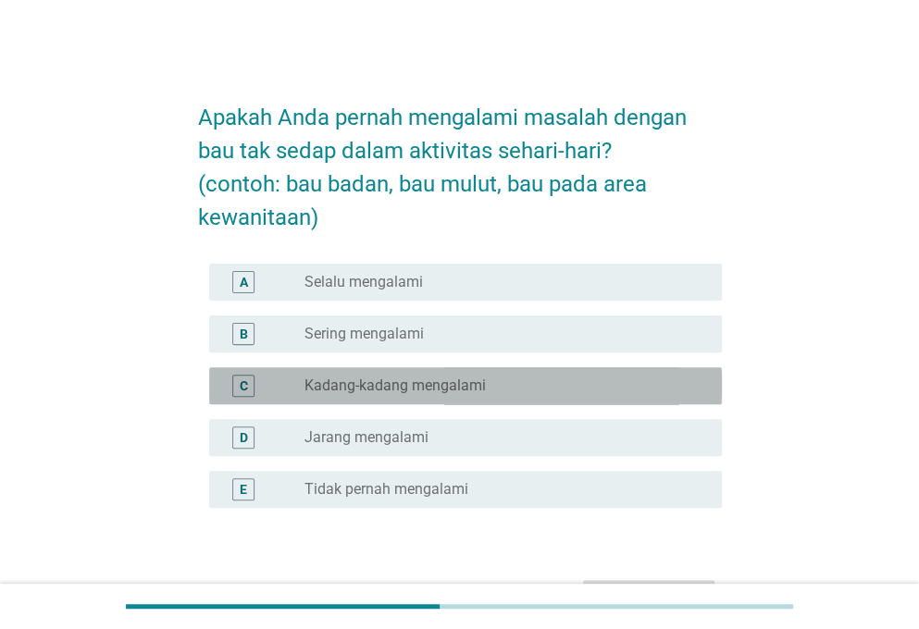
click at [396, 390] on label "Kadang-kadang mengalami" at bounding box center [395, 386] width 181 height 19
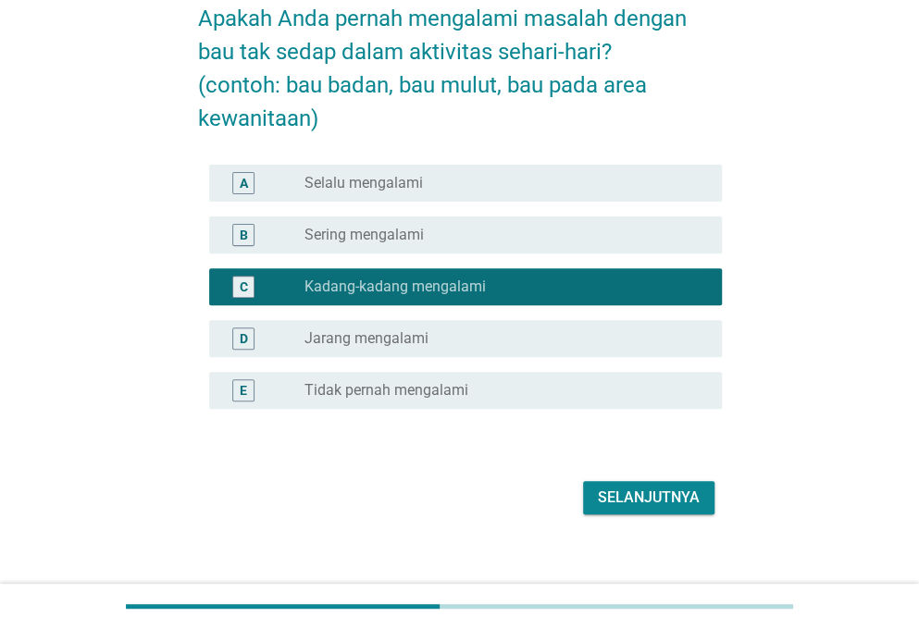
scroll to position [117, 0]
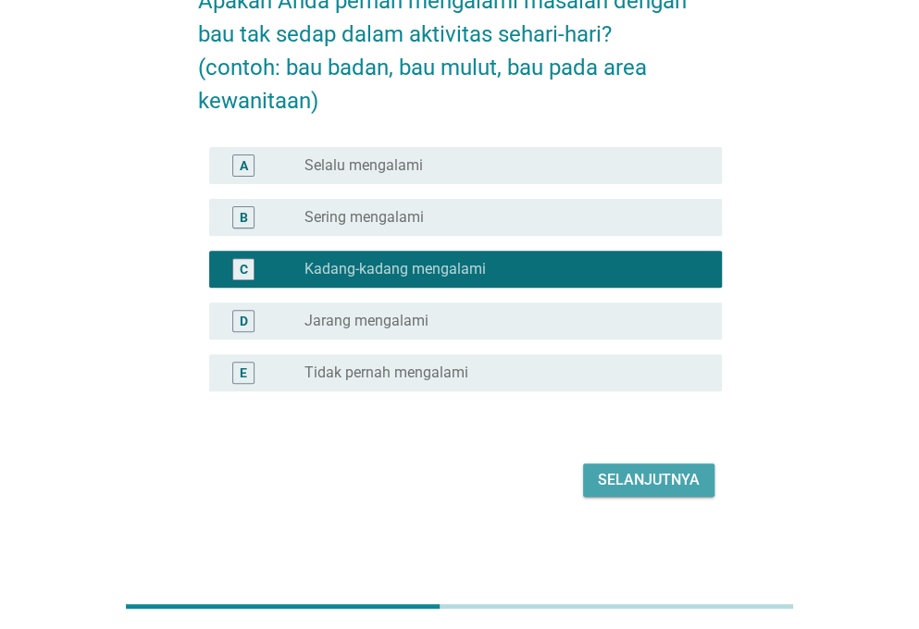
click at [679, 479] on div "Selanjutnya" at bounding box center [649, 480] width 102 height 22
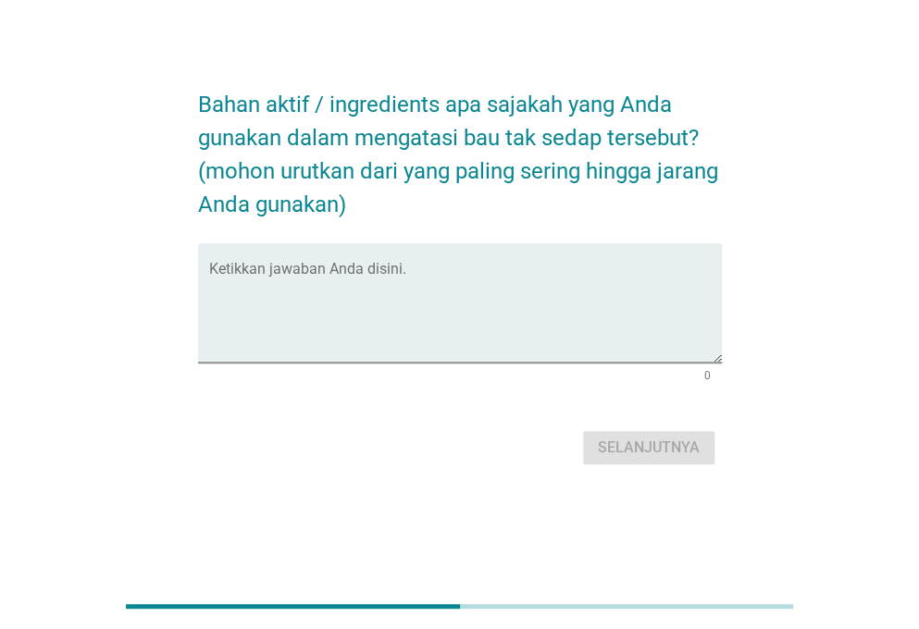
scroll to position [0, 0]
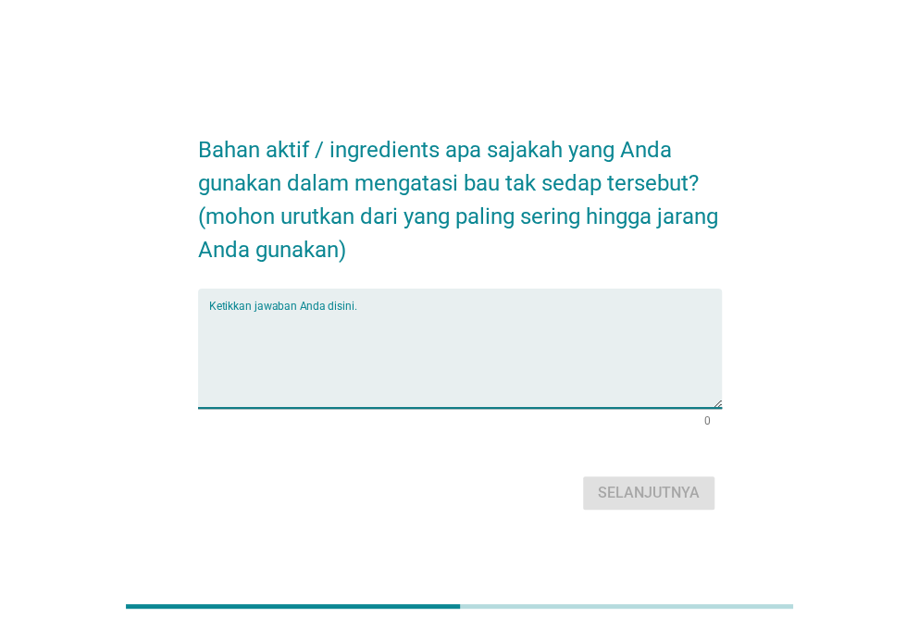
click at [453, 319] on textarea "Ketikkan jawaban Anda disini." at bounding box center [465, 359] width 513 height 97
type textarea "perspirant"
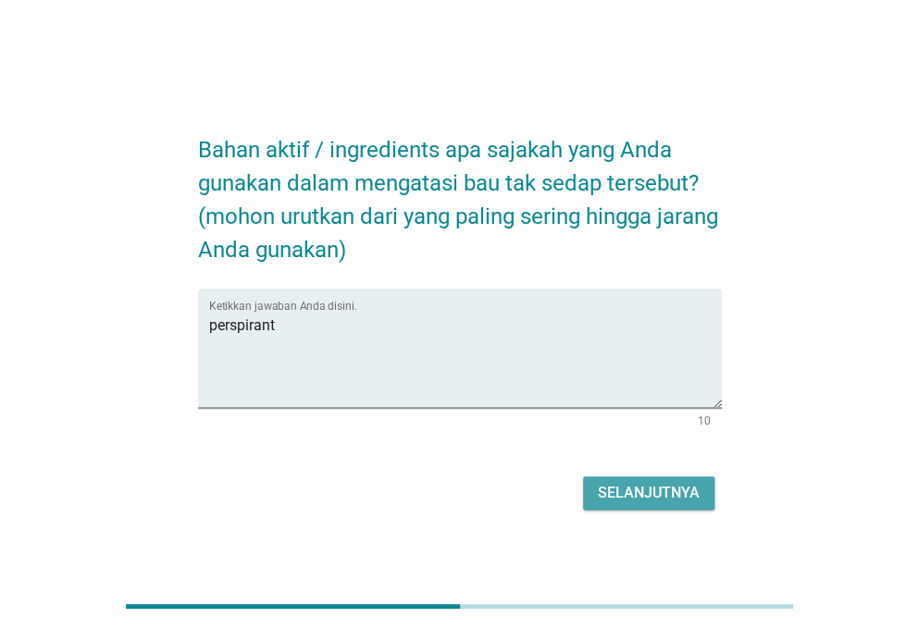
click at [616, 486] on div "Selanjutnya" at bounding box center [649, 493] width 102 height 22
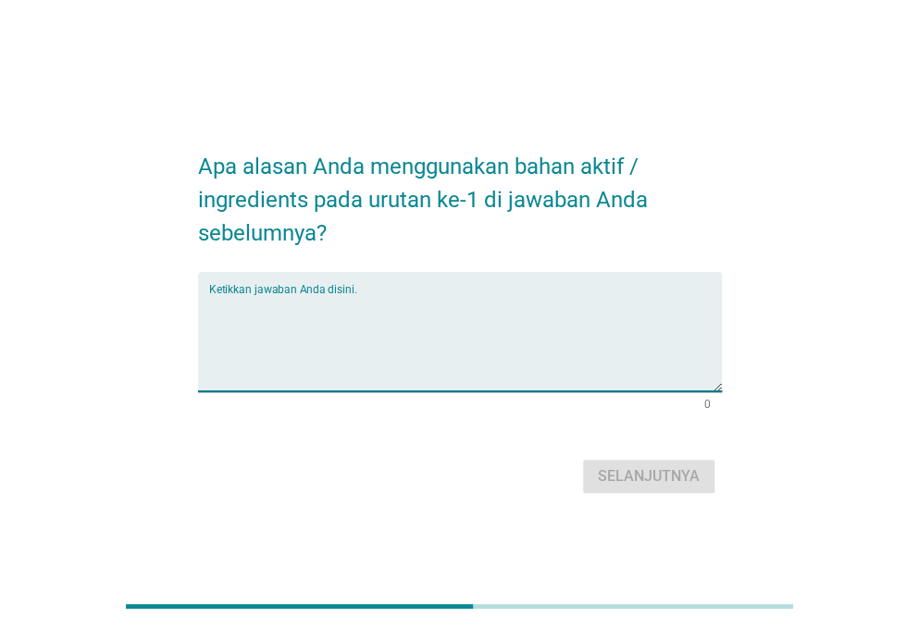
click at [425, 299] on textarea "Ketikkan jawaban Anda disini." at bounding box center [465, 342] width 513 height 97
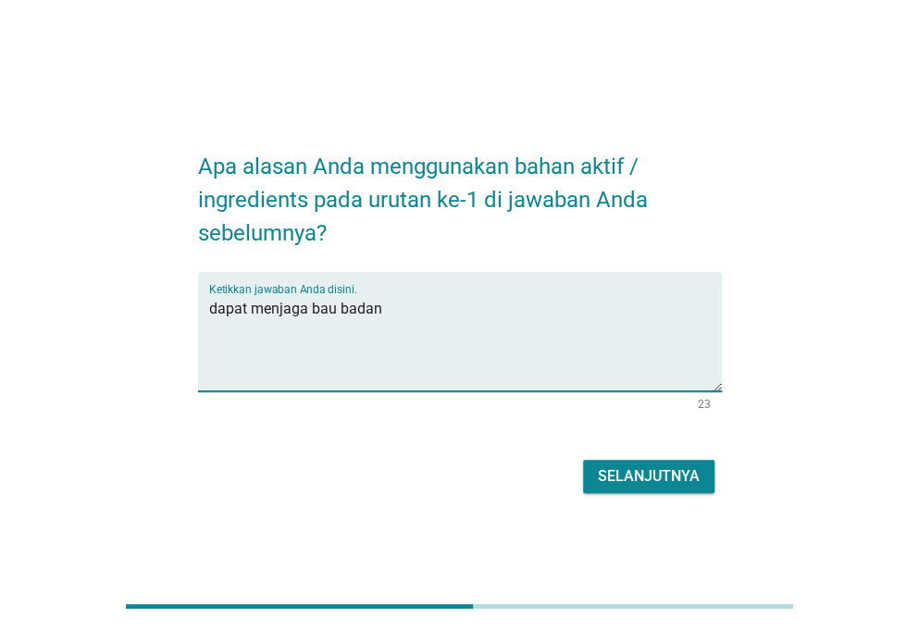
type textarea "dapat menjaga bau badan"
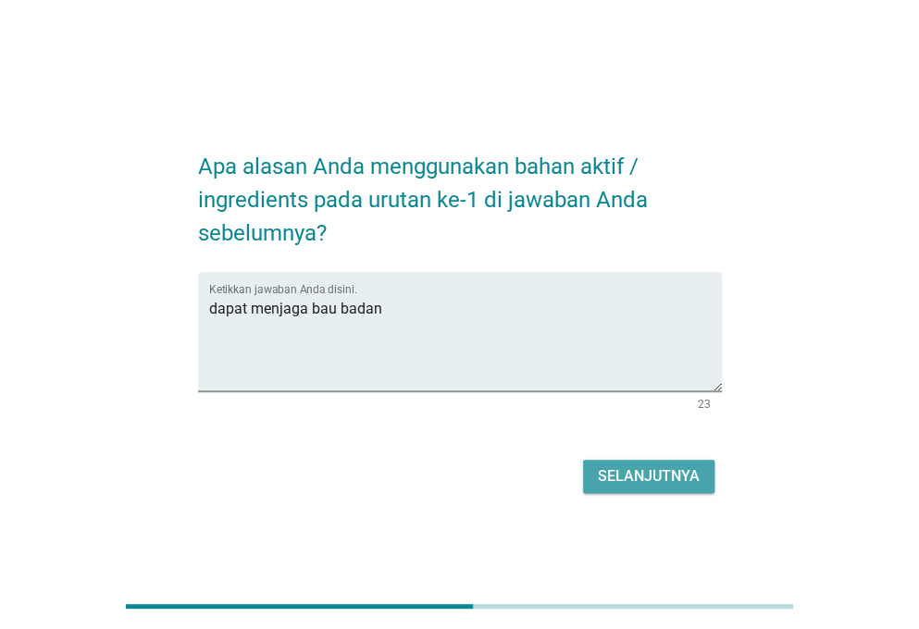
click at [604, 479] on div "Selanjutnya" at bounding box center [649, 477] width 102 height 22
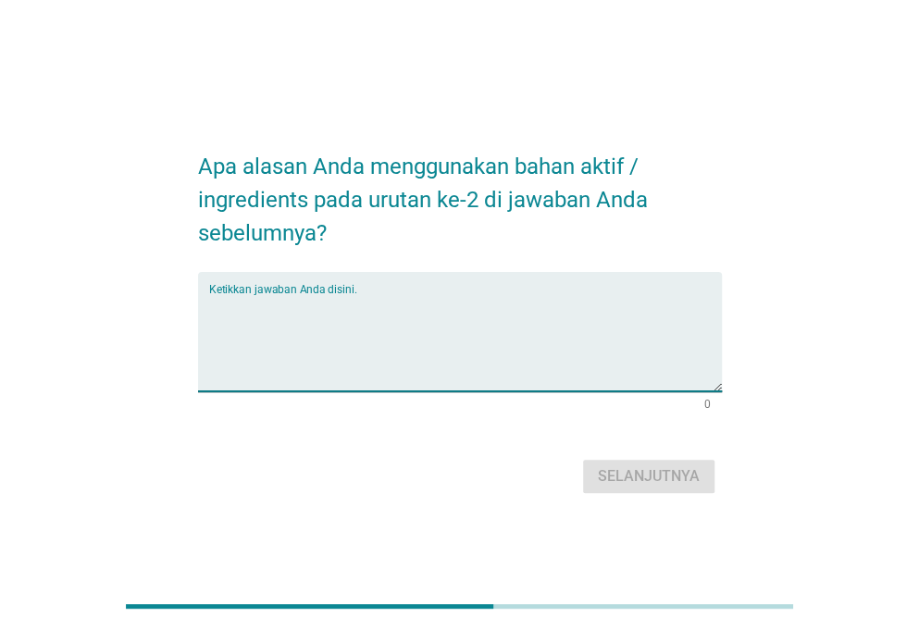
click at [409, 307] on textarea "Ketikkan jawaban Anda disini." at bounding box center [465, 342] width 513 height 97
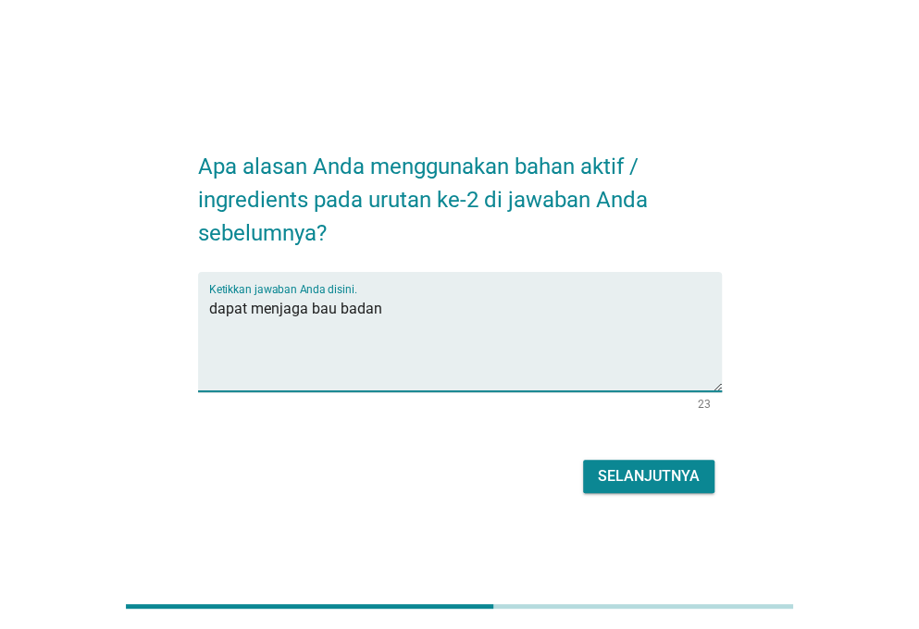
type textarea "dapat menjaga bau badan"
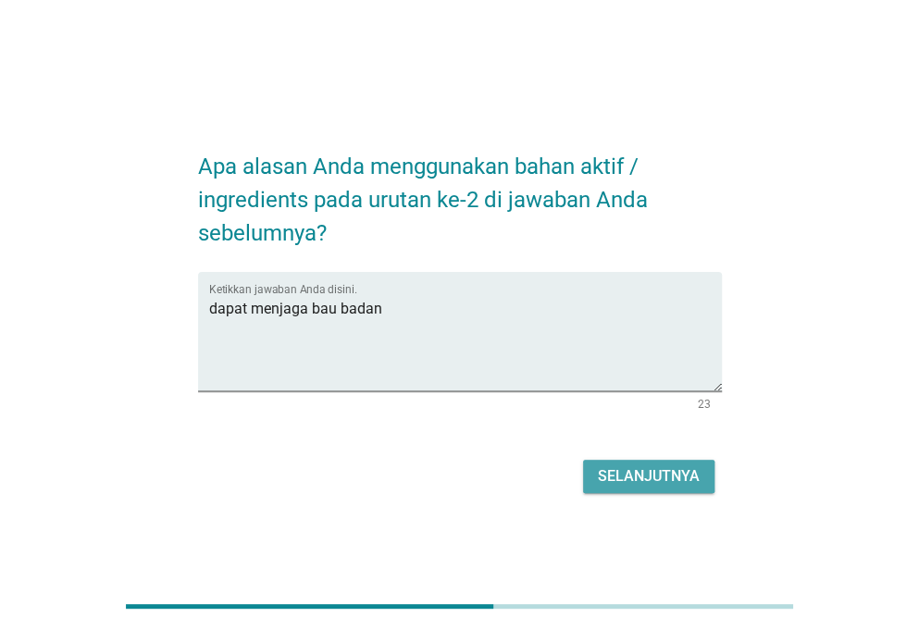
click at [664, 460] on button "Selanjutnya" at bounding box center [648, 476] width 131 height 33
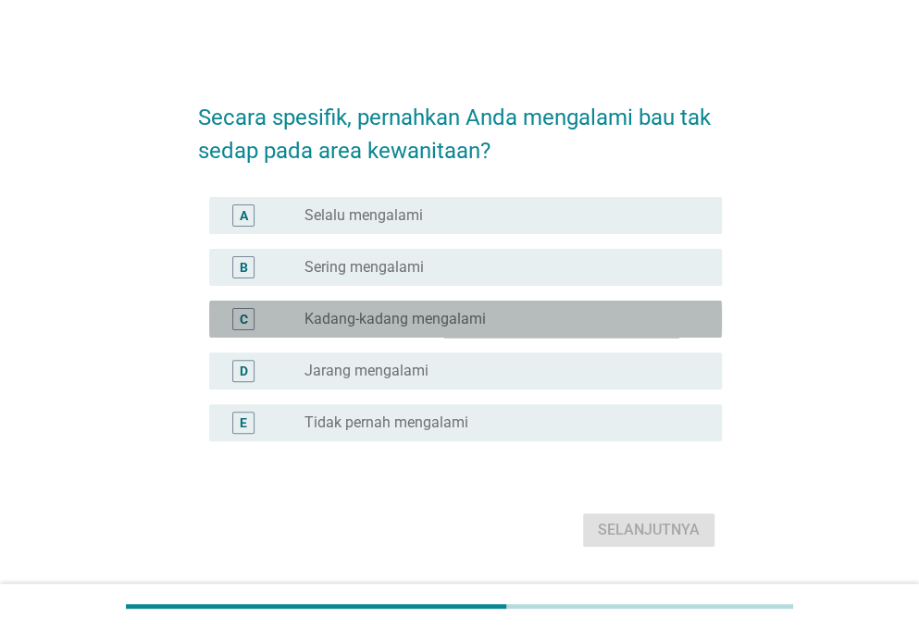
click at [479, 329] on div "radio_button_unchecked Kadang-kadang mengalami" at bounding box center [506, 319] width 403 height 22
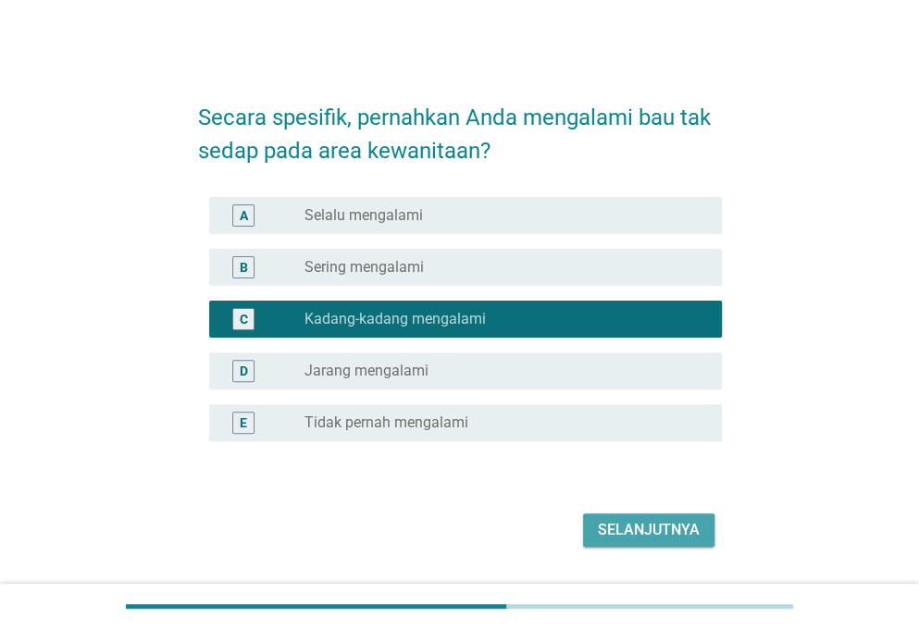
click at [627, 523] on div "Selanjutnya" at bounding box center [649, 530] width 102 height 22
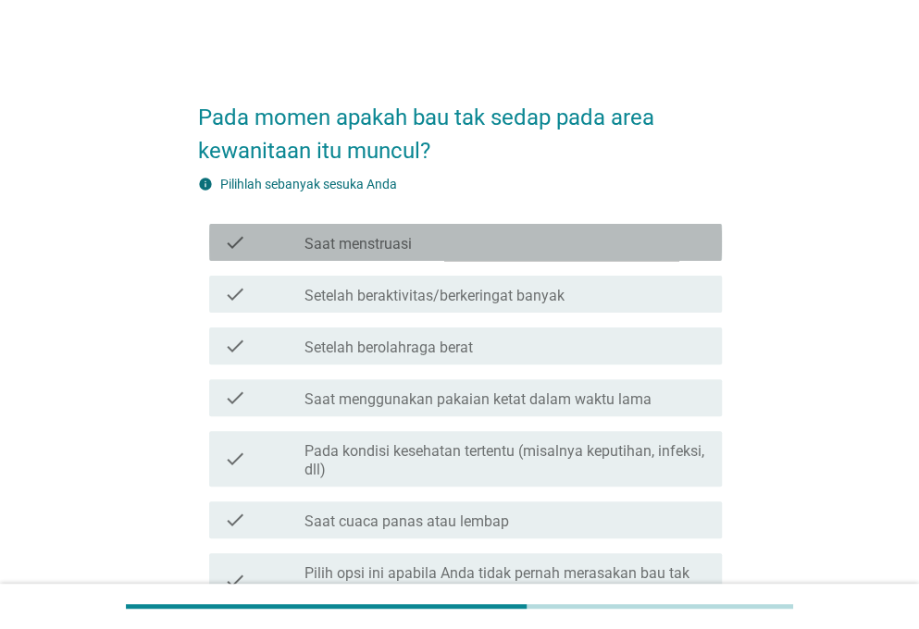
click at [444, 243] on div "check_box_outline_blank Saat menstruasi" at bounding box center [506, 242] width 403 height 22
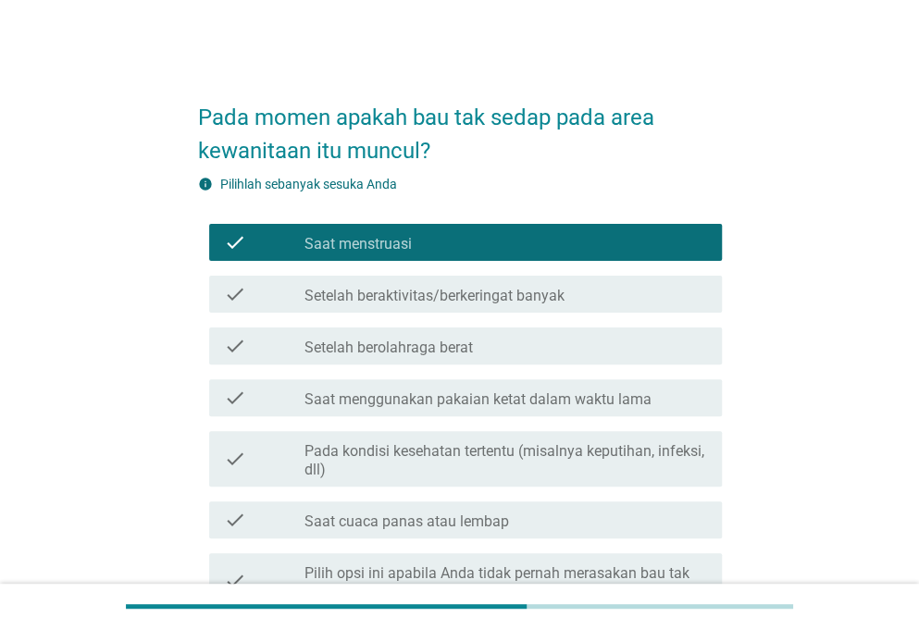
click at [471, 455] on label "Pada kondisi kesehatan tertentu (misalnya keputihan, infeksi, dll)" at bounding box center [506, 460] width 403 height 37
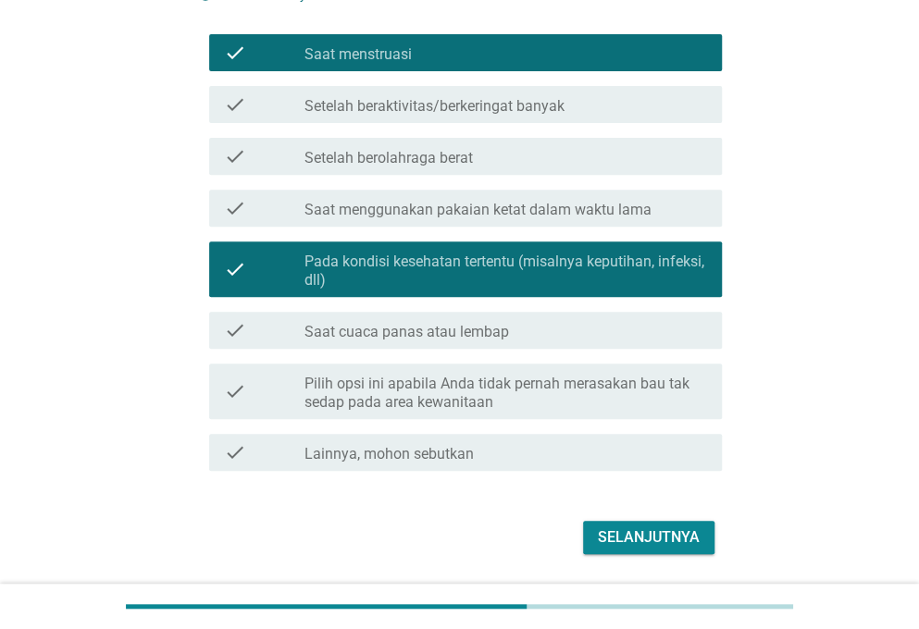
scroll to position [191, 0]
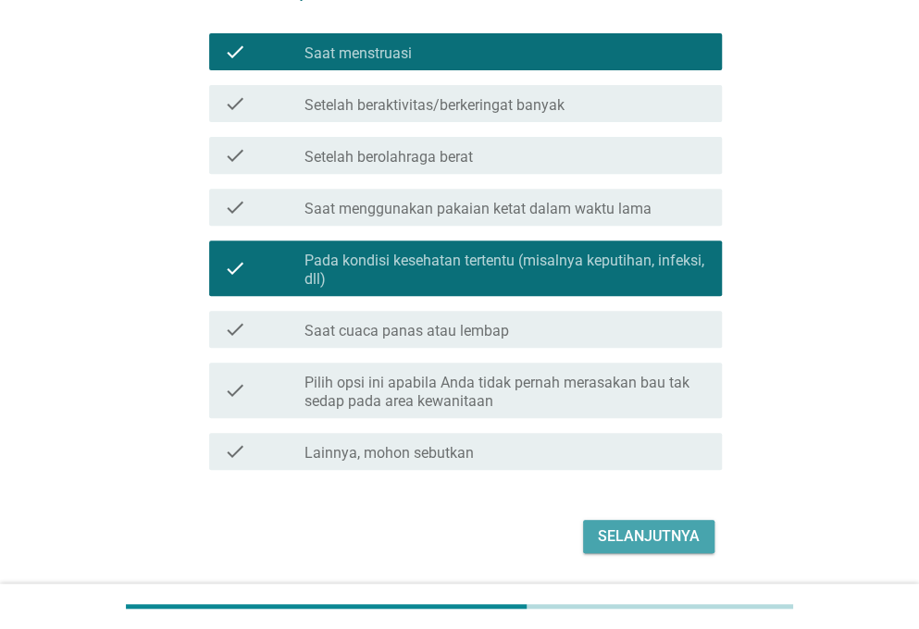
click at [641, 542] on div "Selanjutnya" at bounding box center [649, 537] width 102 height 22
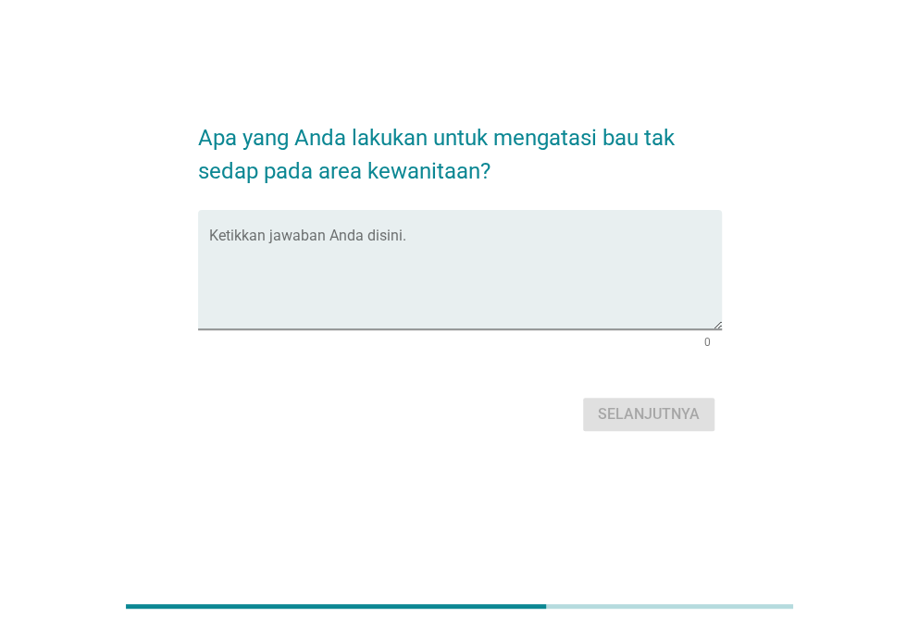
scroll to position [0, 0]
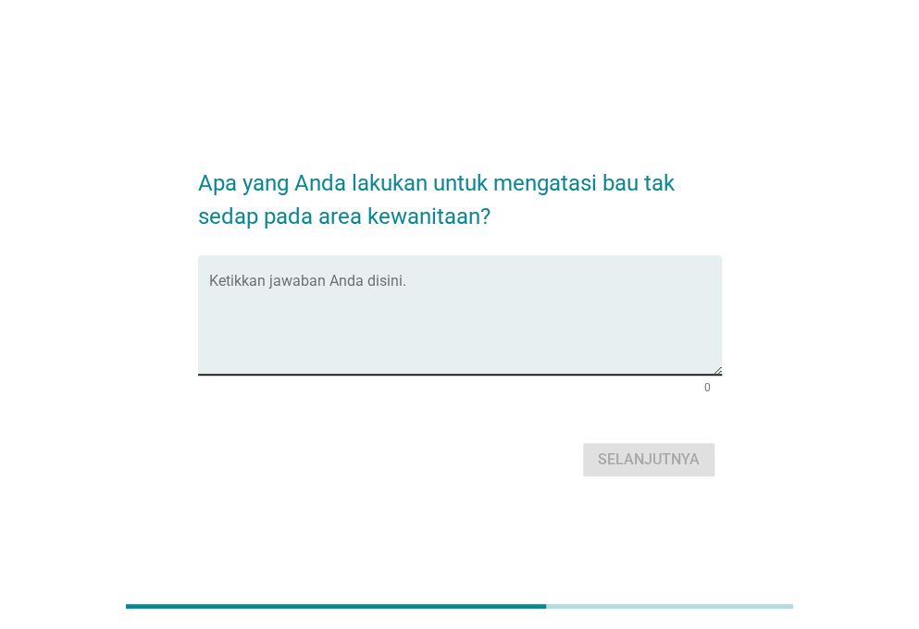
click at [459, 275] on div "Ketikkan jawaban Anda disini." at bounding box center [465, 314] width 513 height 119
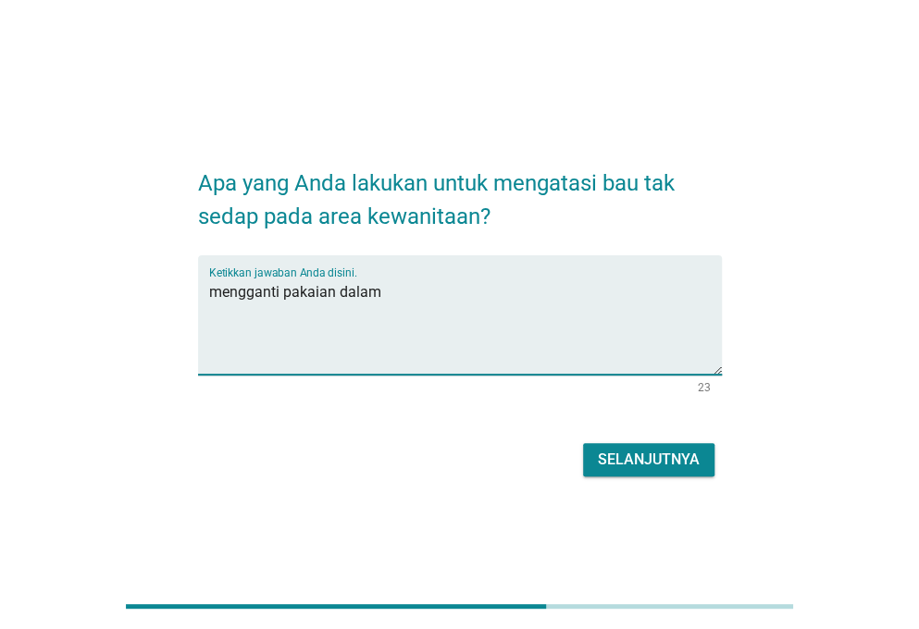
type textarea "mengganti pakaian dalam"
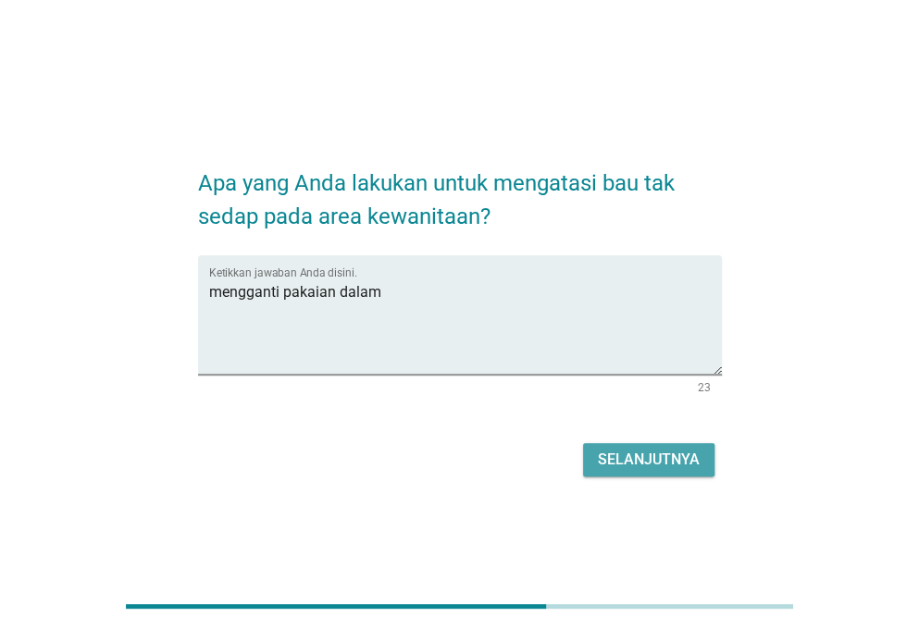
click at [641, 449] on div "Selanjutnya" at bounding box center [649, 460] width 102 height 22
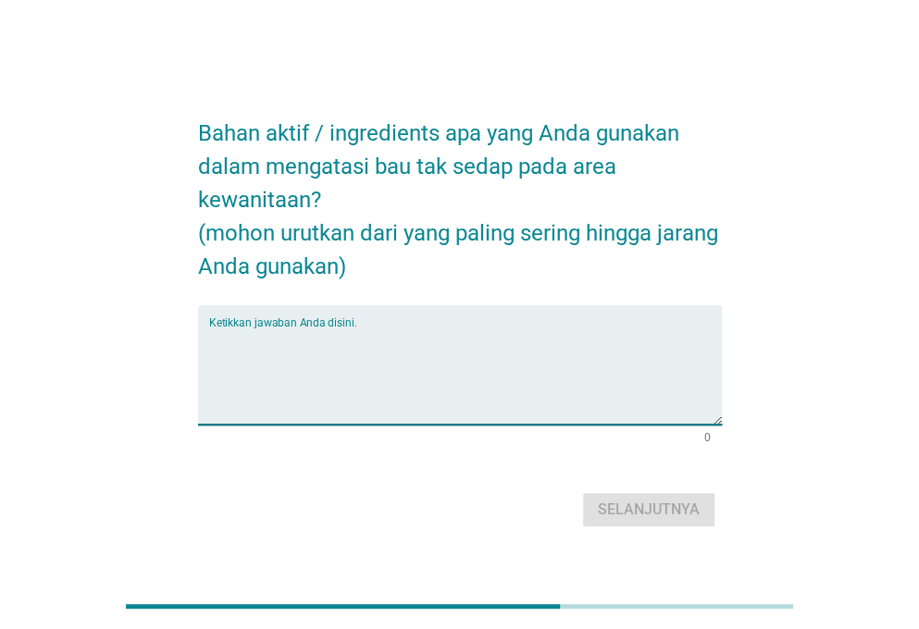
click at [454, 345] on textarea "Ketikkan jawaban Anda disini." at bounding box center [465, 376] width 513 height 97
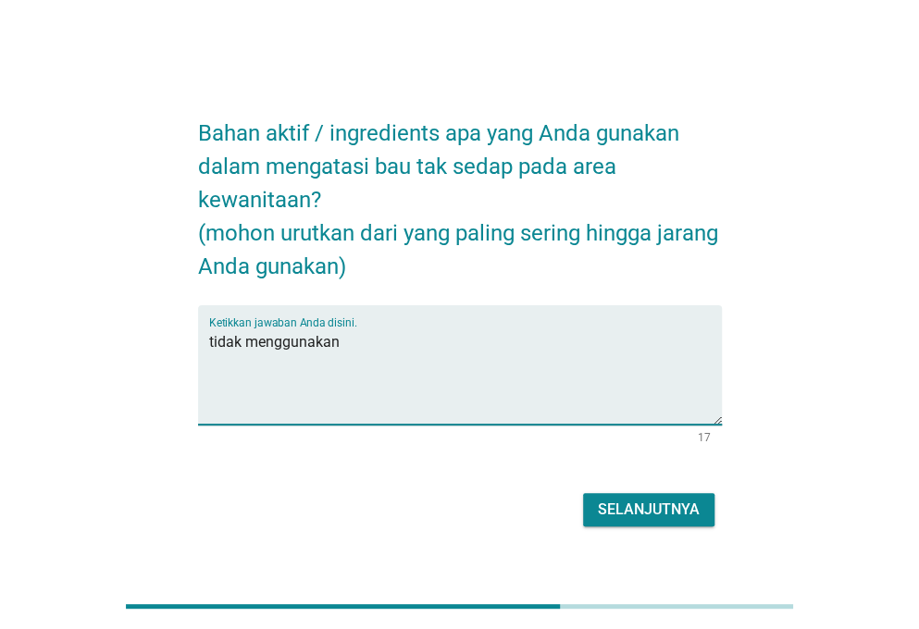
type textarea "tidak menggunakan"
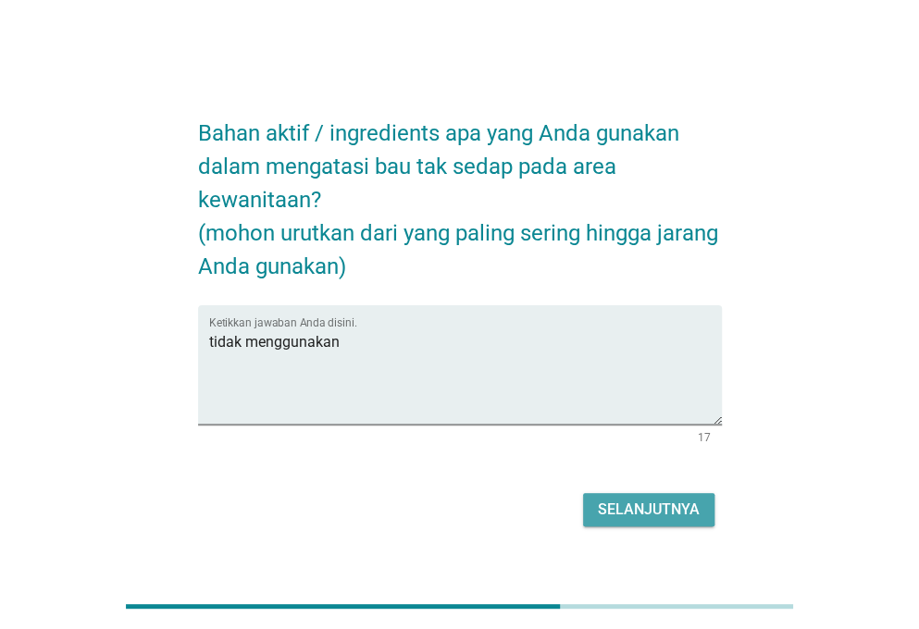
click at [621, 509] on div "Selanjutnya" at bounding box center [649, 510] width 102 height 22
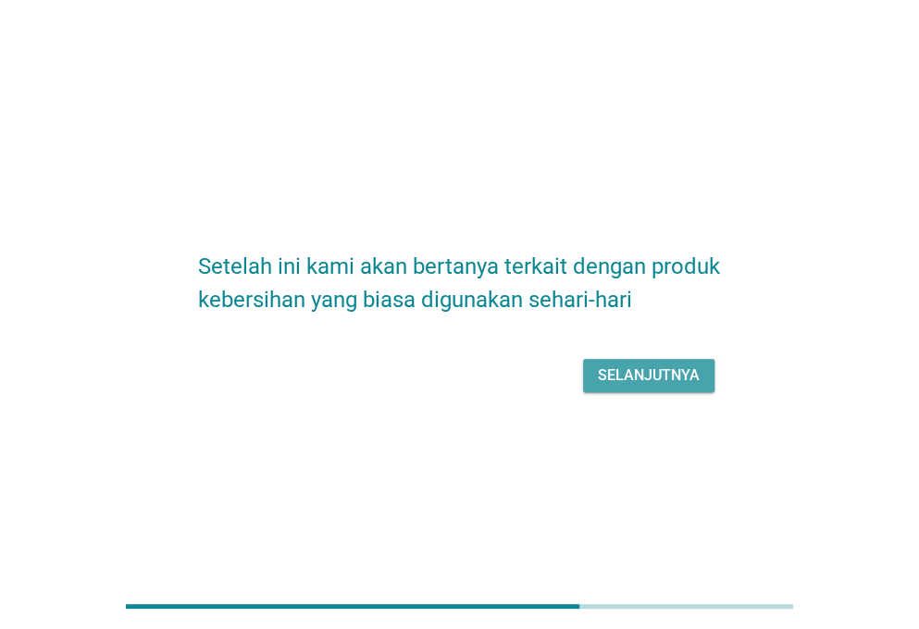
click at [623, 380] on div "Selanjutnya" at bounding box center [649, 376] width 102 height 22
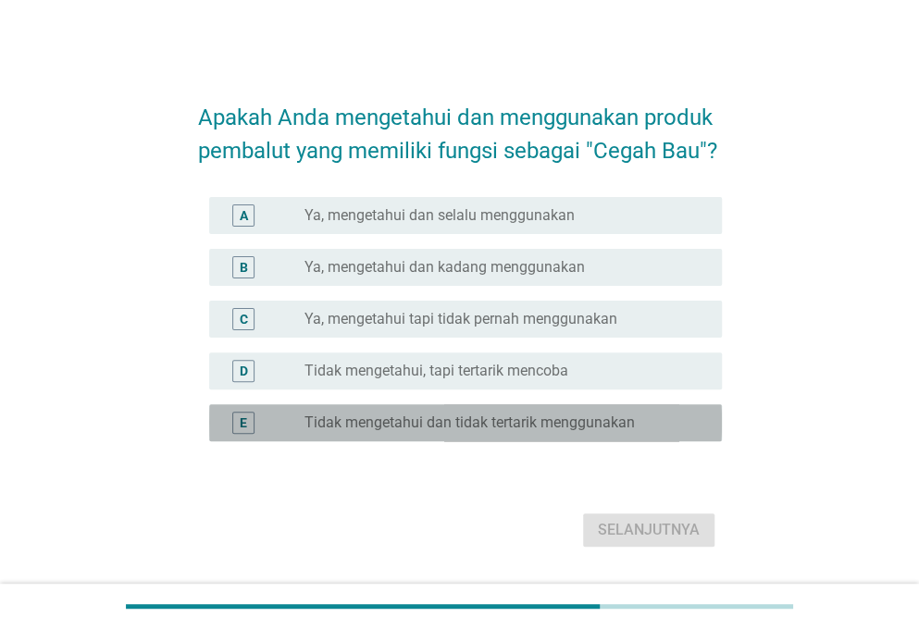
click at [524, 432] on div "radio_button_unchecked Tidak mengetahui dan tidak tertarik menggunakan" at bounding box center [506, 423] width 403 height 22
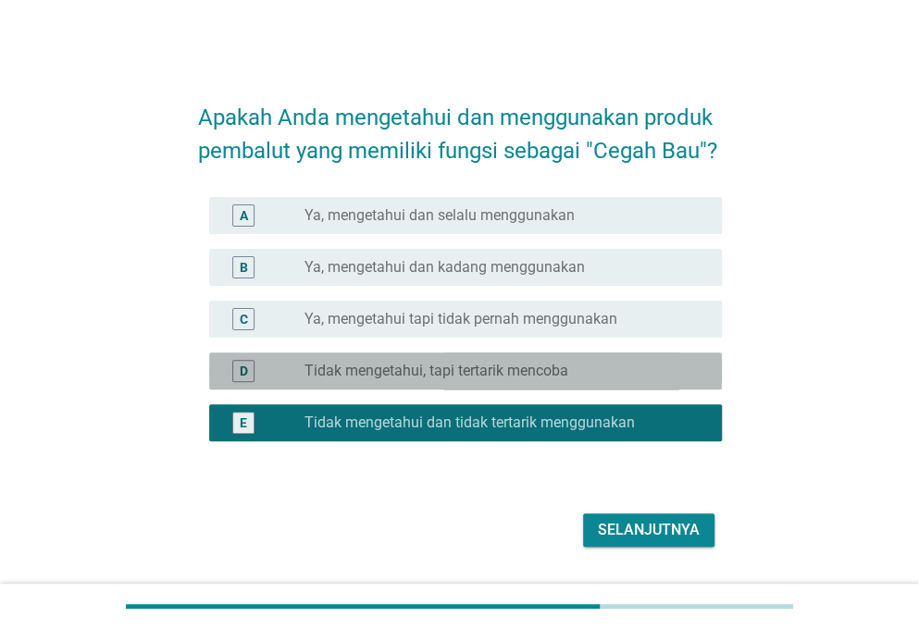
click at [556, 370] on label "Tidak mengetahui, tapi tertarik mencoba" at bounding box center [437, 371] width 264 height 19
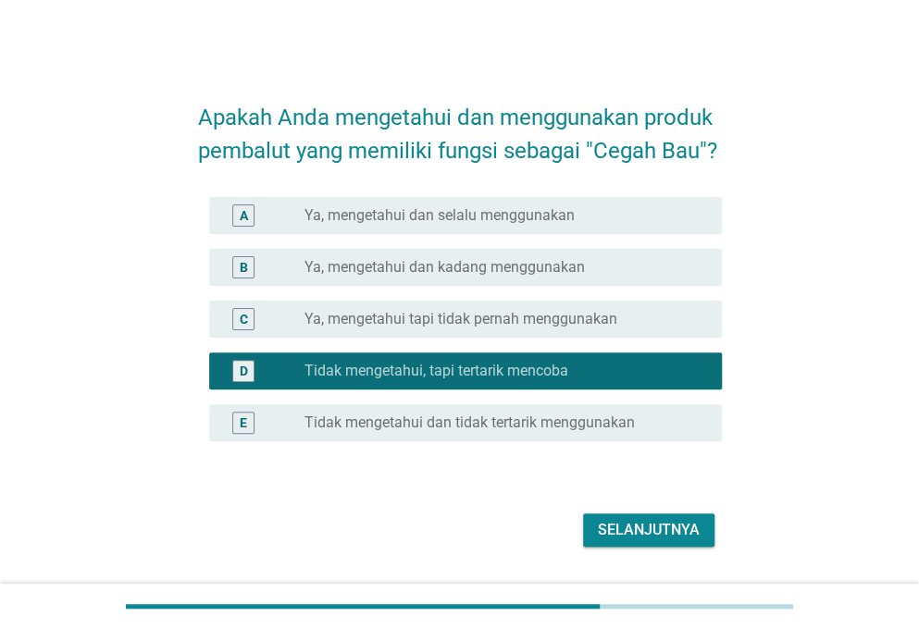
click at [637, 512] on div "Selanjutnya" at bounding box center [460, 530] width 524 height 44
click at [648, 541] on div "Selanjutnya" at bounding box center [649, 530] width 102 height 22
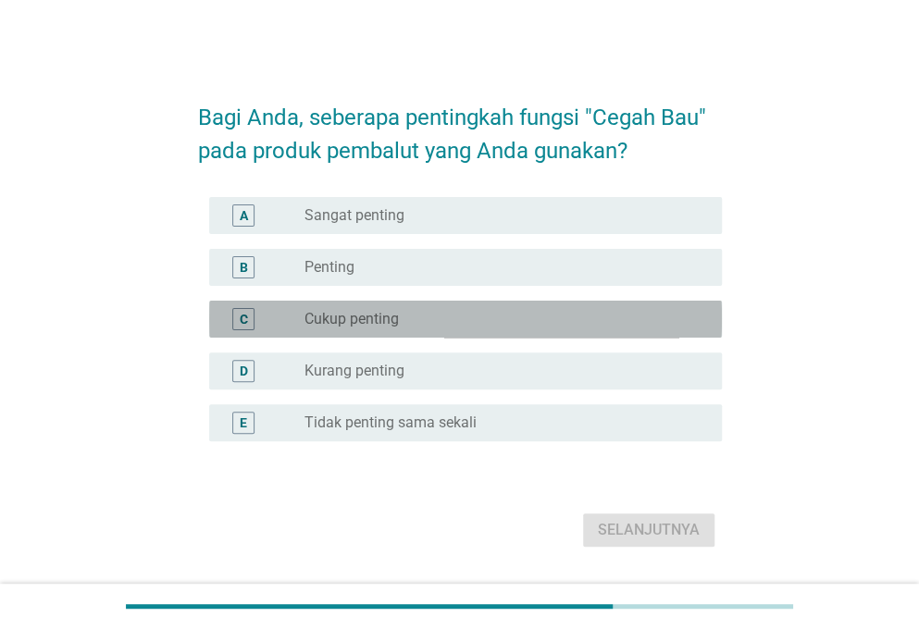
click at [459, 321] on div "radio_button_unchecked Cukup penting" at bounding box center [499, 319] width 388 height 19
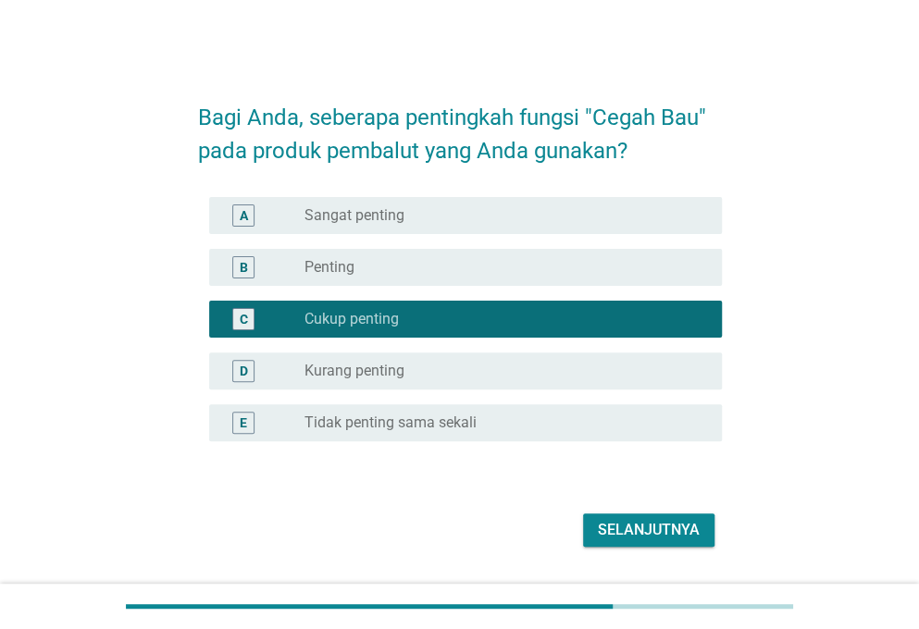
click at [633, 542] on button "Selanjutnya" at bounding box center [648, 530] width 131 height 33
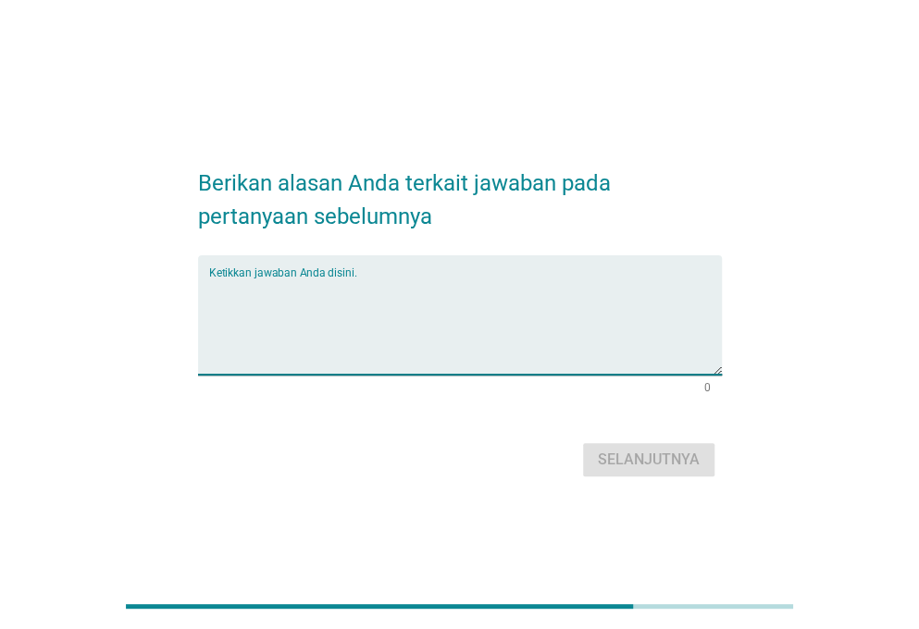
click at [370, 292] on textarea "Ketikkan jawaban Anda disini." at bounding box center [465, 326] width 513 height 97
type textarea "agar nyaman"
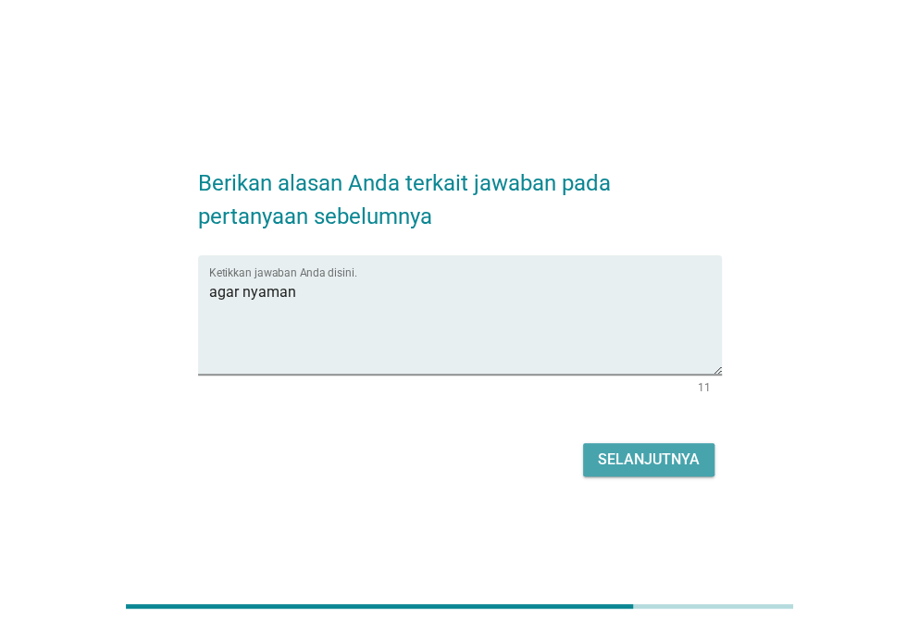
click at [596, 473] on button "Selanjutnya" at bounding box center [648, 459] width 131 height 33
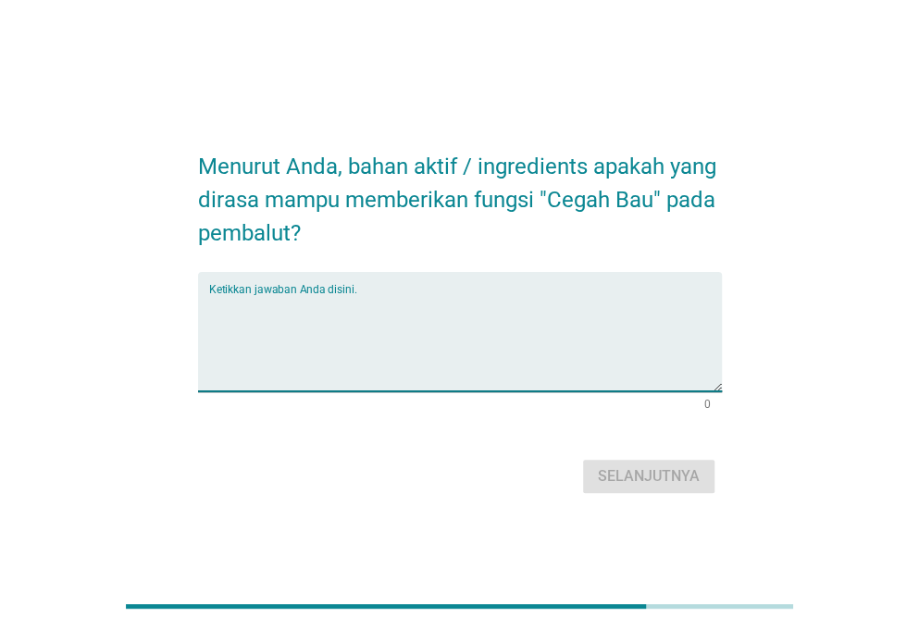
click at [375, 322] on textarea "Ketikkan jawaban Anda disini." at bounding box center [465, 342] width 513 height 97
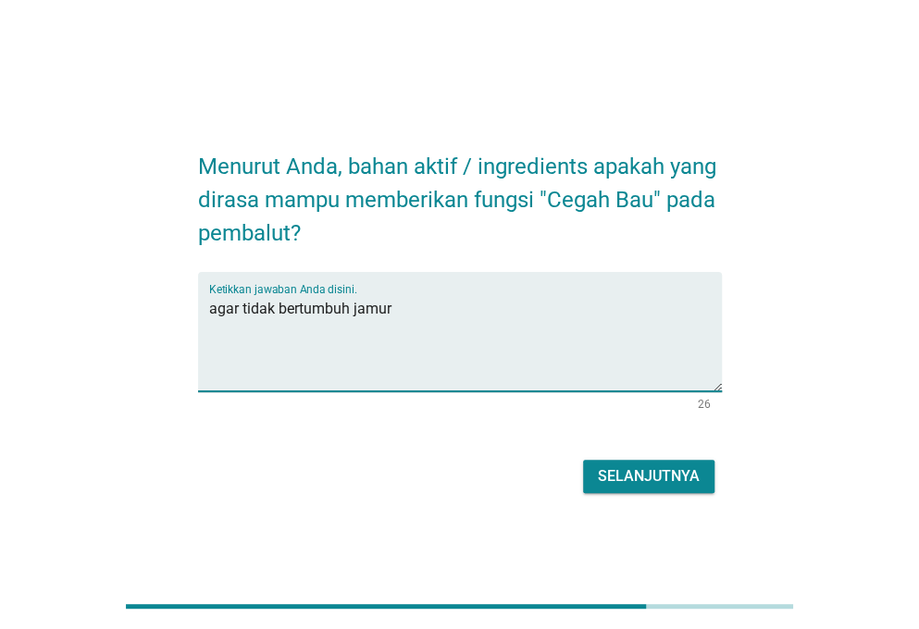
type textarea "agar tidak bertumbuh jamur"
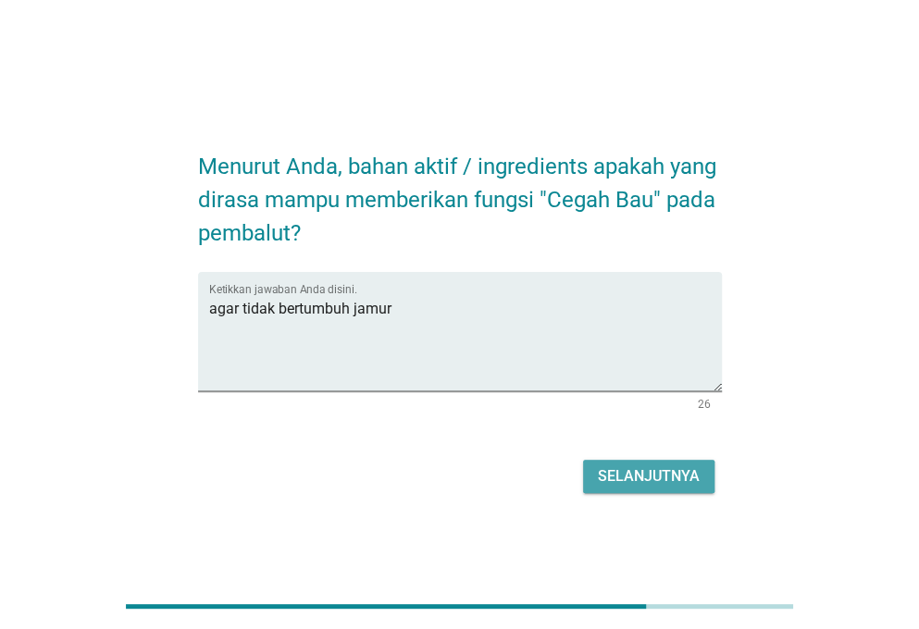
click at [620, 468] on div "Selanjutnya" at bounding box center [649, 477] width 102 height 22
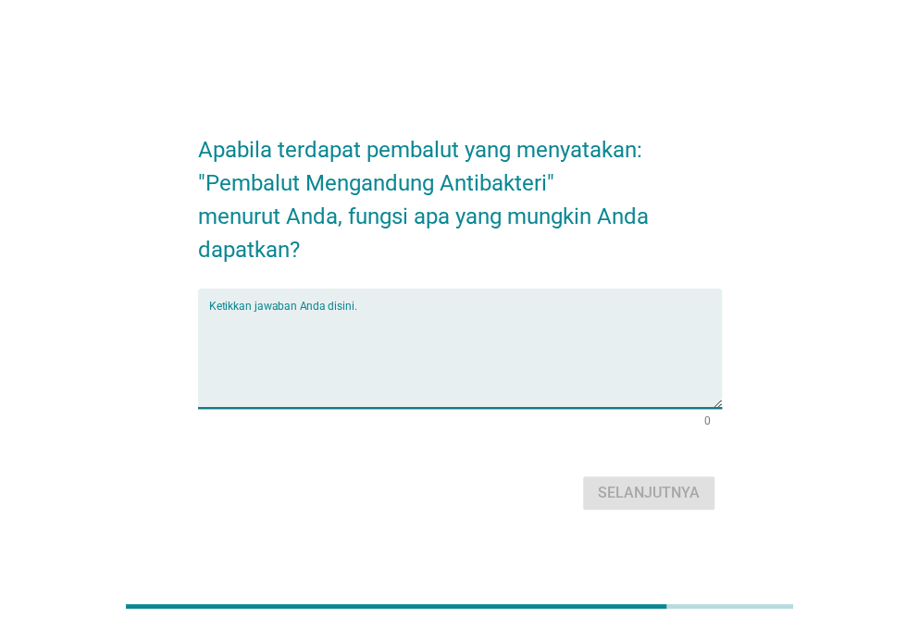
click at [472, 340] on textarea "Ketikkan jawaban Anda disini." at bounding box center [465, 359] width 513 height 97
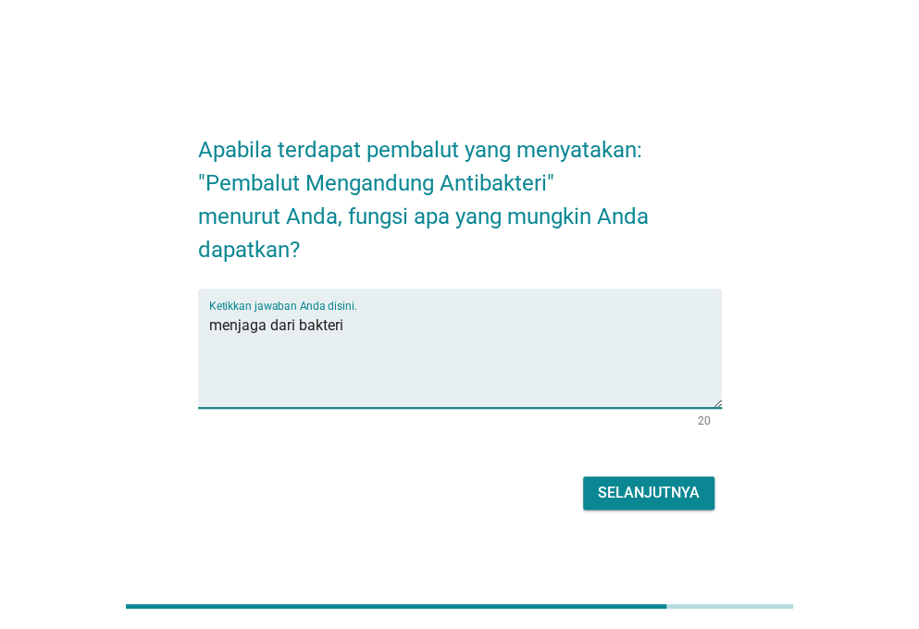
type textarea "menjaga dari bakteri"
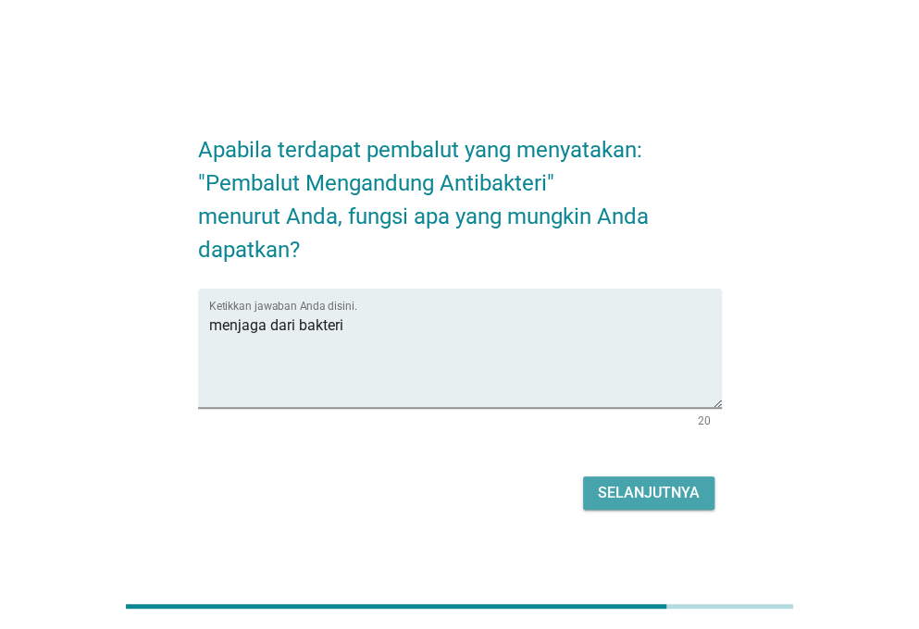
click at [675, 495] on div "Selanjutnya" at bounding box center [649, 493] width 102 height 22
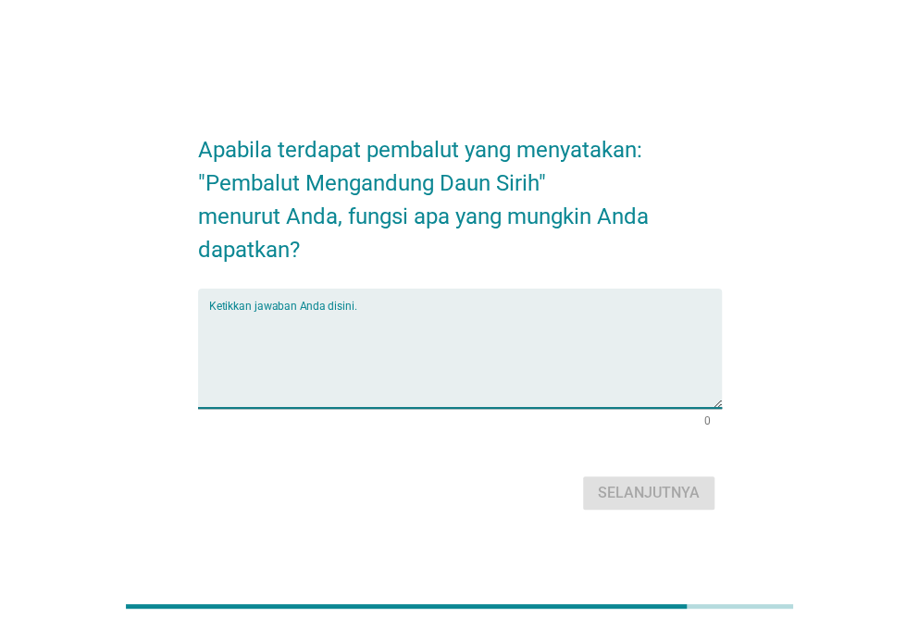
click at [350, 330] on textarea "Ketikkan jawaban Anda disini." at bounding box center [465, 359] width 513 height 97
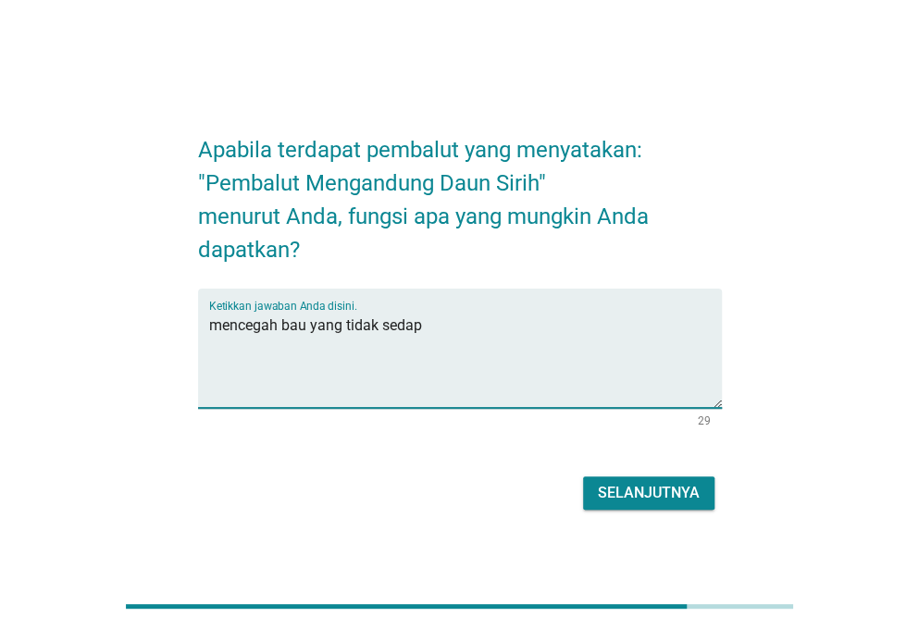
type textarea "mencegah bau yang tidak sedap"
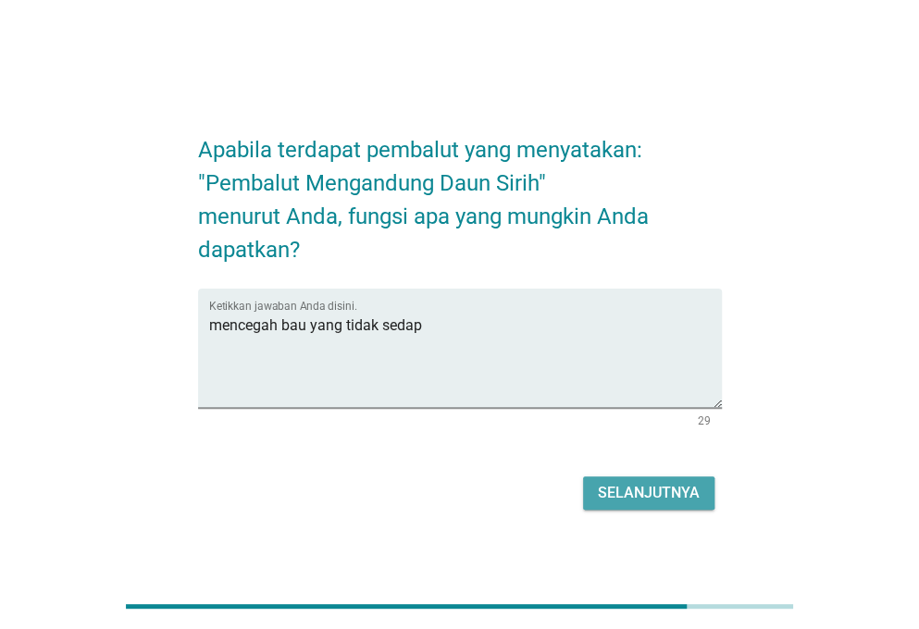
click at [664, 486] on div "Selanjutnya" at bounding box center [649, 493] width 102 height 22
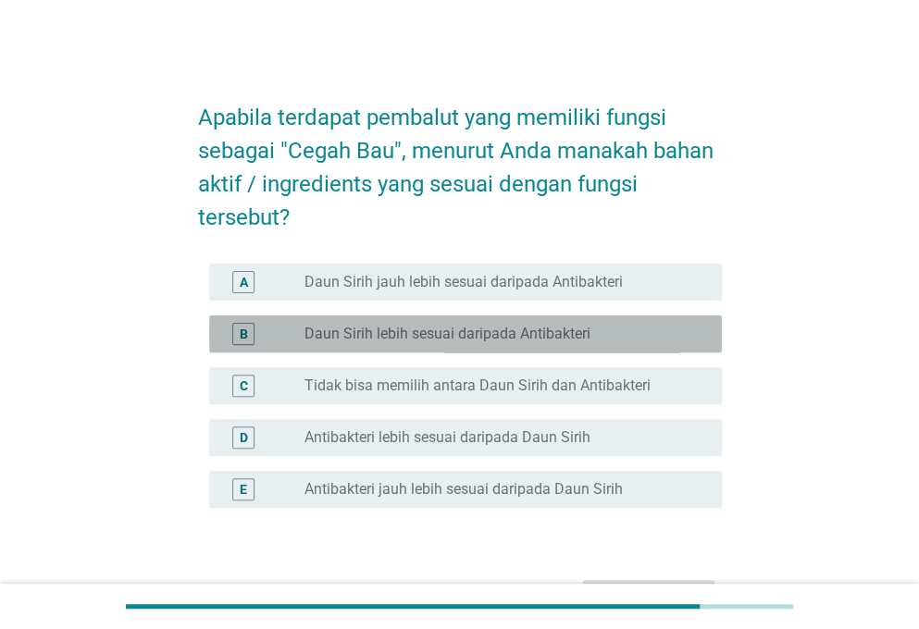
click at [612, 335] on div "radio_button_unchecked Daun Sirih lebih sesuai daripada Antibakteri" at bounding box center [499, 334] width 388 height 19
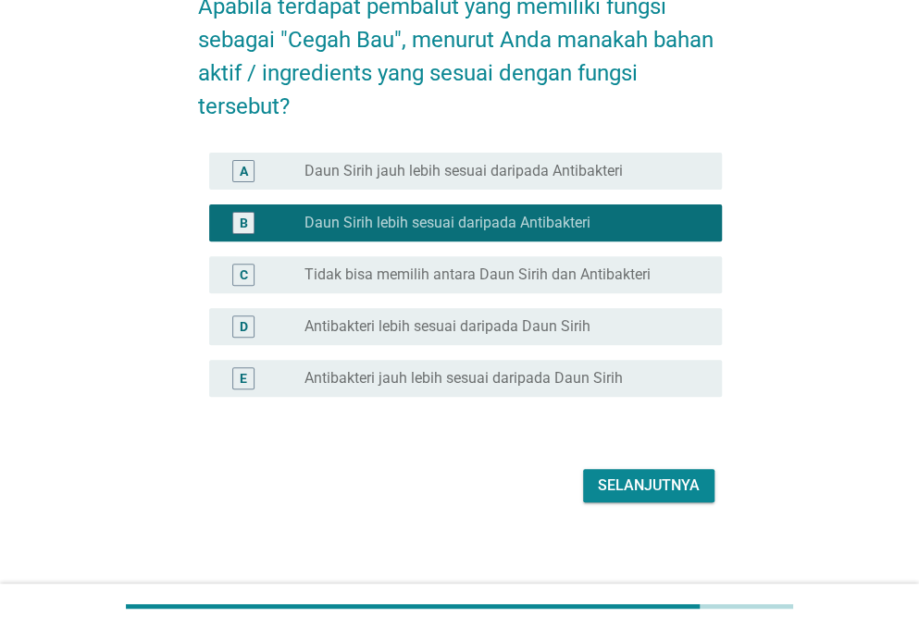
scroll to position [113, 0]
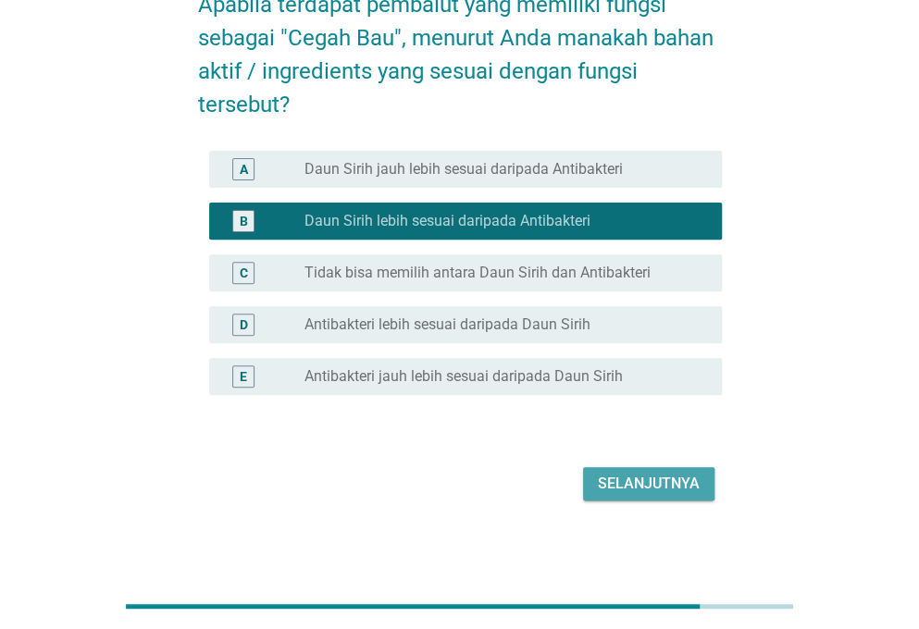
click at [657, 476] on div "Selanjutnya" at bounding box center [649, 484] width 102 height 22
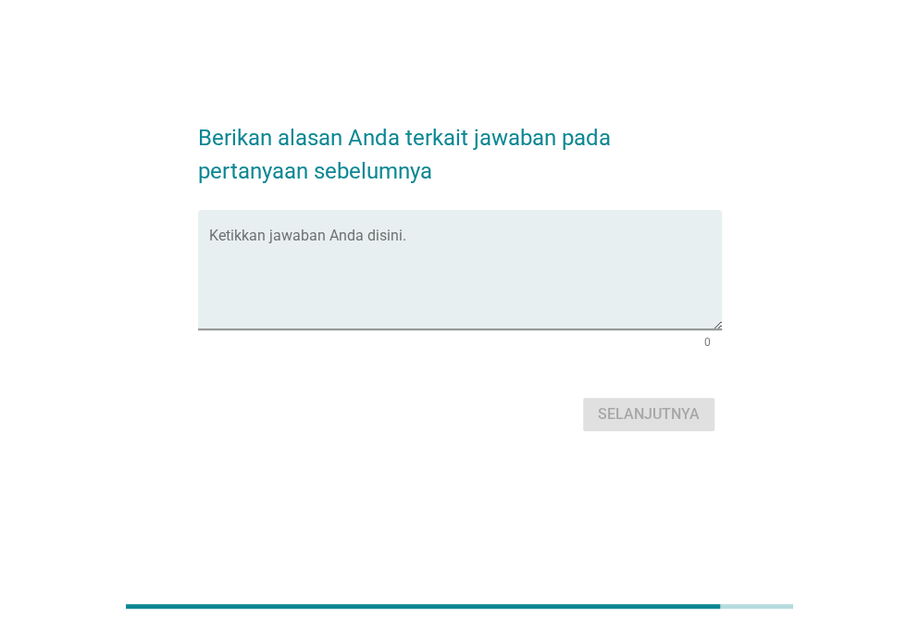
scroll to position [0, 0]
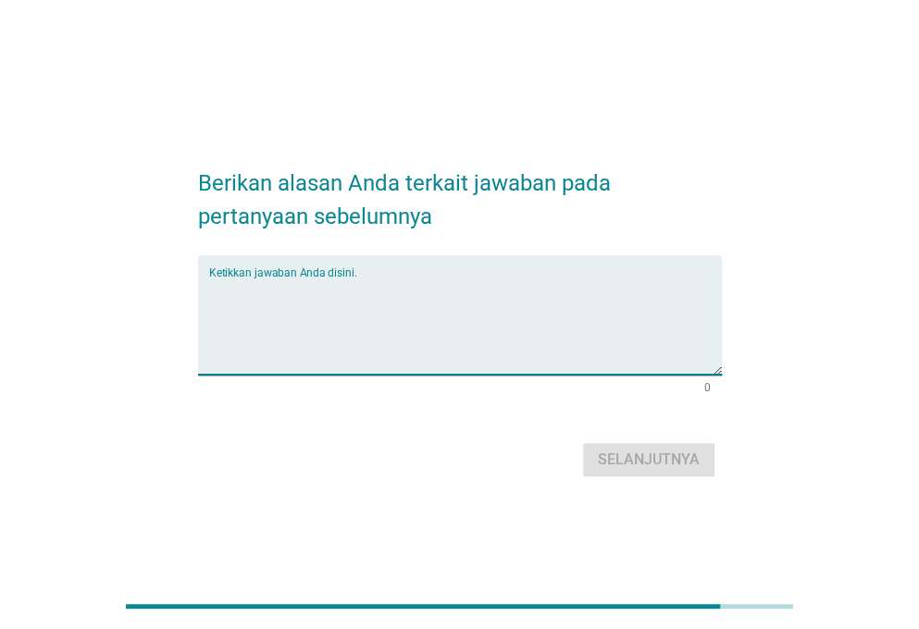
click at [444, 305] on textarea "Ketikkan jawaban Anda disini." at bounding box center [465, 326] width 513 height 97
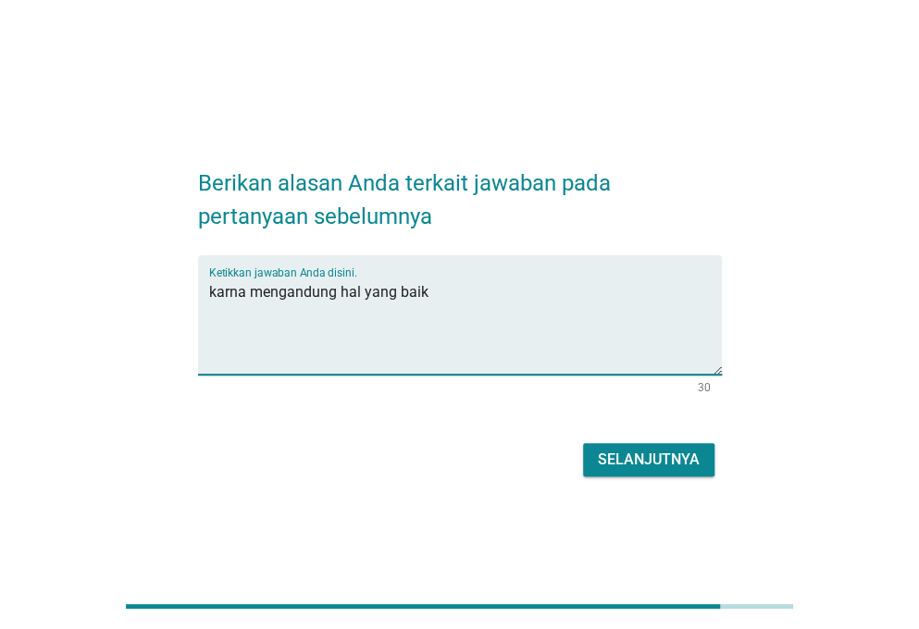
type textarea "karna mengandung hal yang baik"
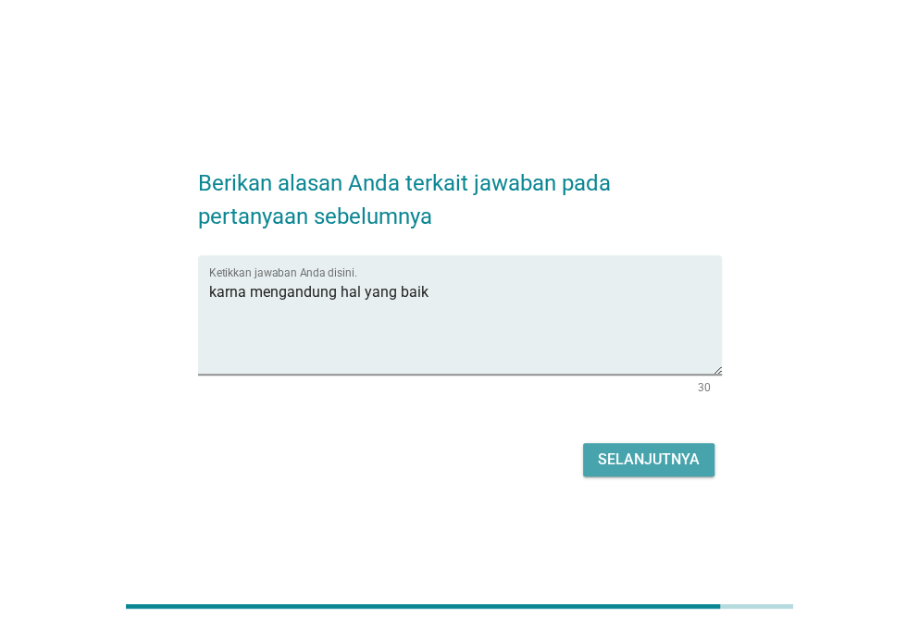
click at [655, 454] on div "Selanjutnya" at bounding box center [649, 460] width 102 height 22
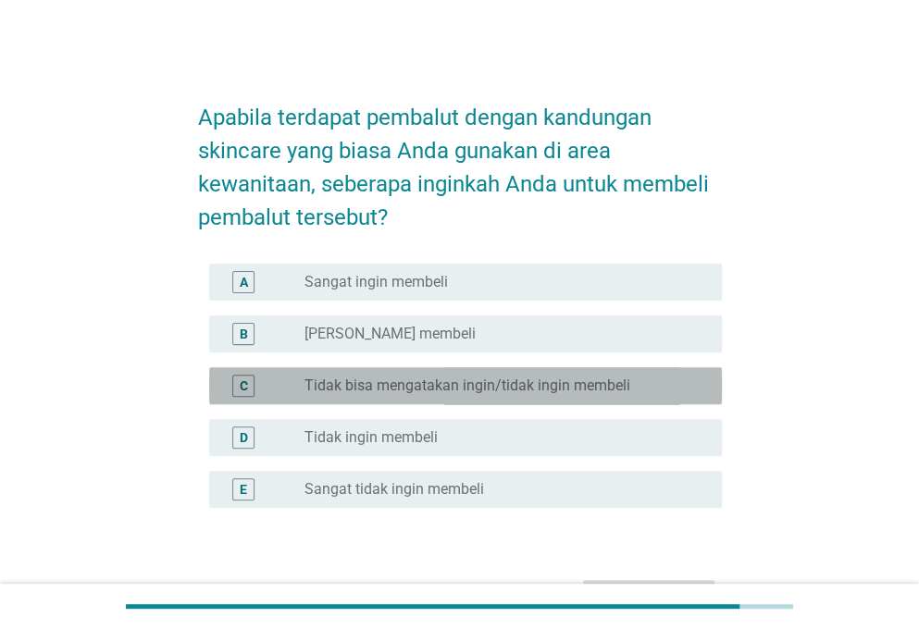
click at [469, 391] on label "Tidak bisa mengatakan ingin/tidak ingin membeli" at bounding box center [468, 386] width 326 height 19
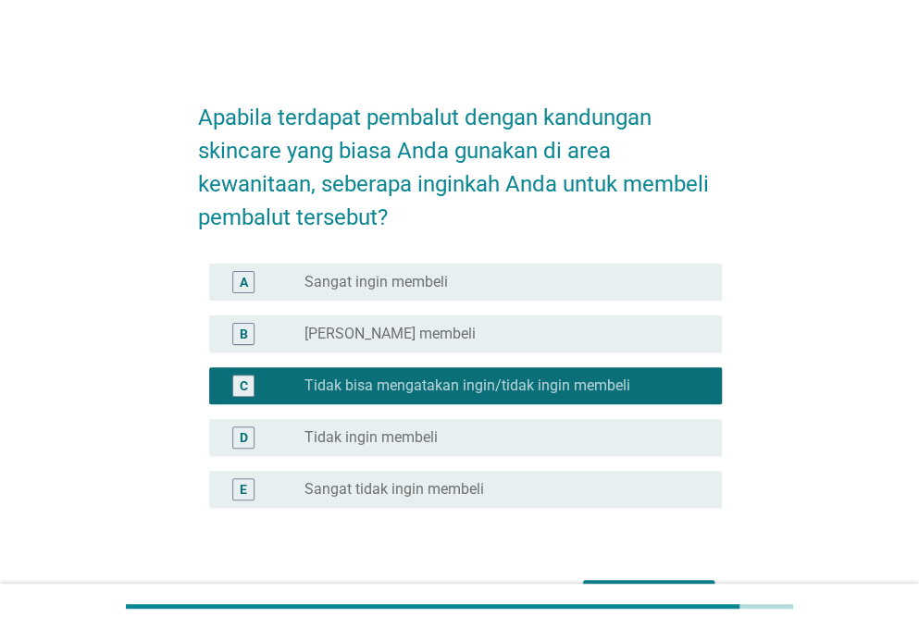
scroll to position [90, 0]
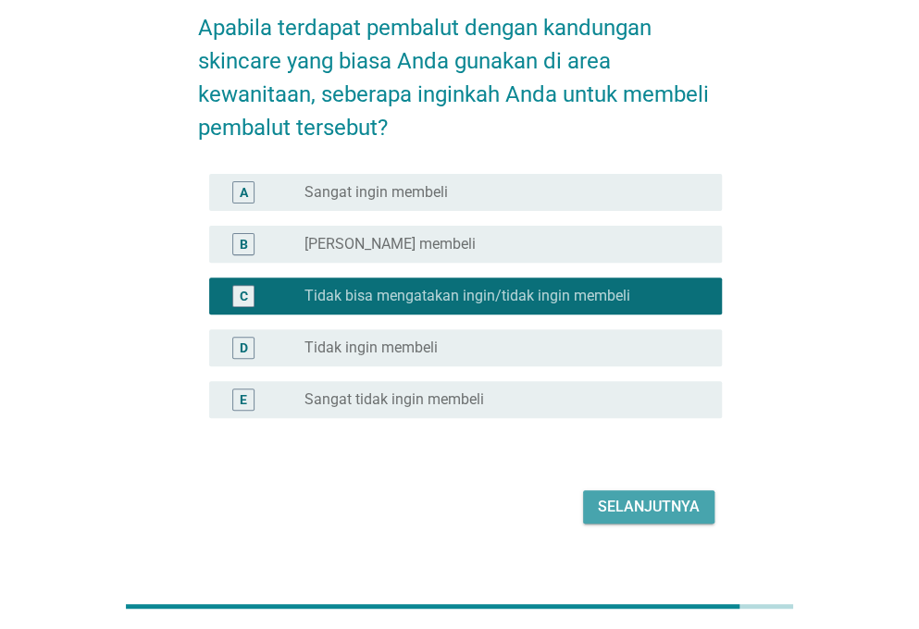
click at [646, 508] on div "Selanjutnya" at bounding box center [649, 507] width 102 height 22
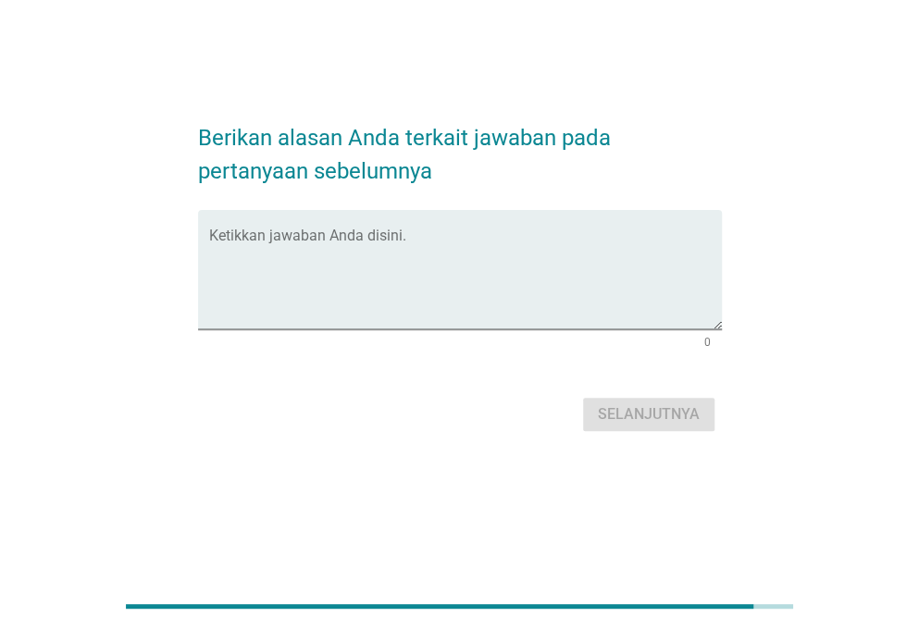
scroll to position [0, 0]
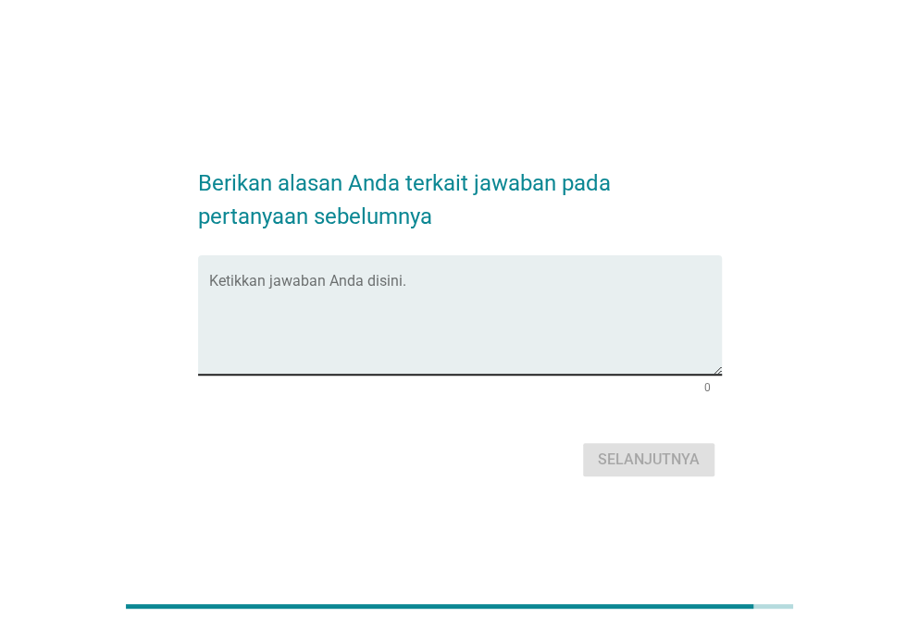
click at [370, 297] on textarea "Ketikkan jawaban Anda disini." at bounding box center [465, 326] width 513 height 97
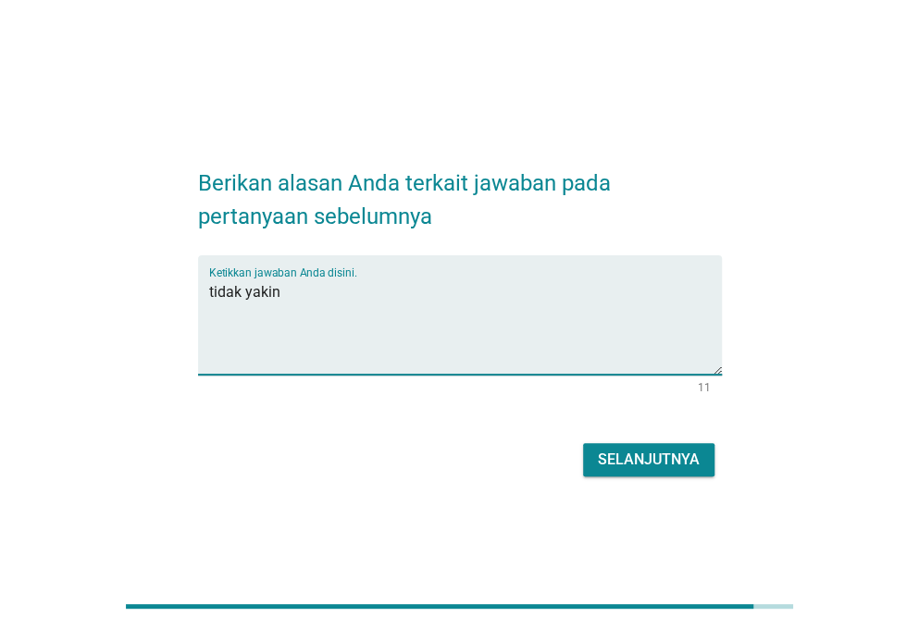
type textarea "tidak yakin"
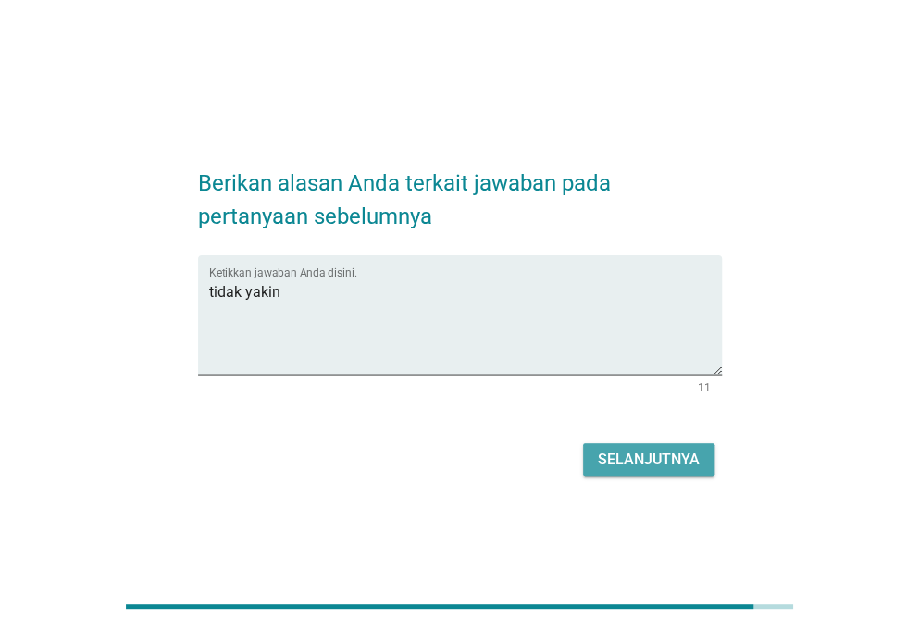
click at [642, 457] on div "Selanjutnya" at bounding box center [649, 460] width 102 height 22
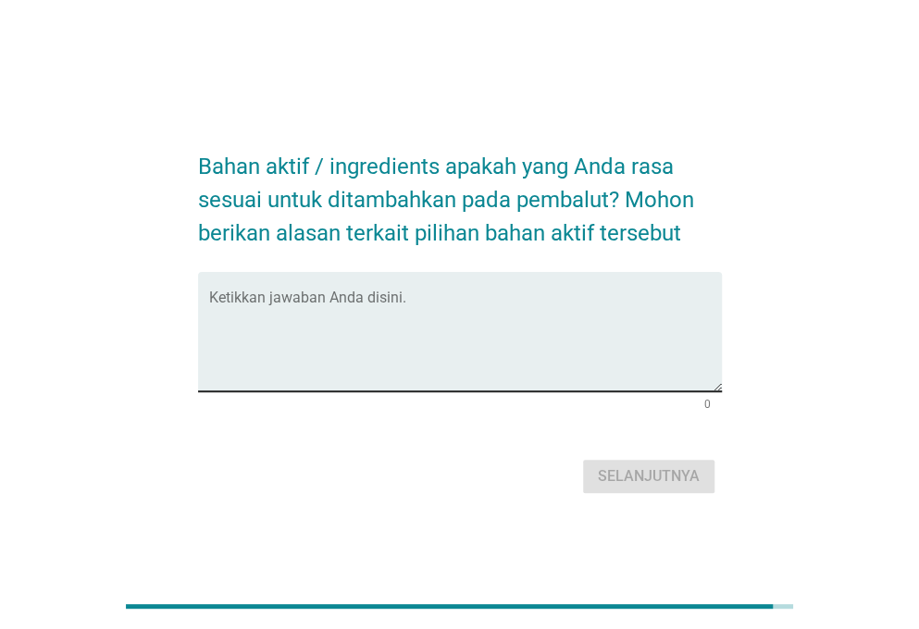
click at [440, 305] on textarea "Ketikkan jawaban Anda disini." at bounding box center [465, 342] width 513 height 97
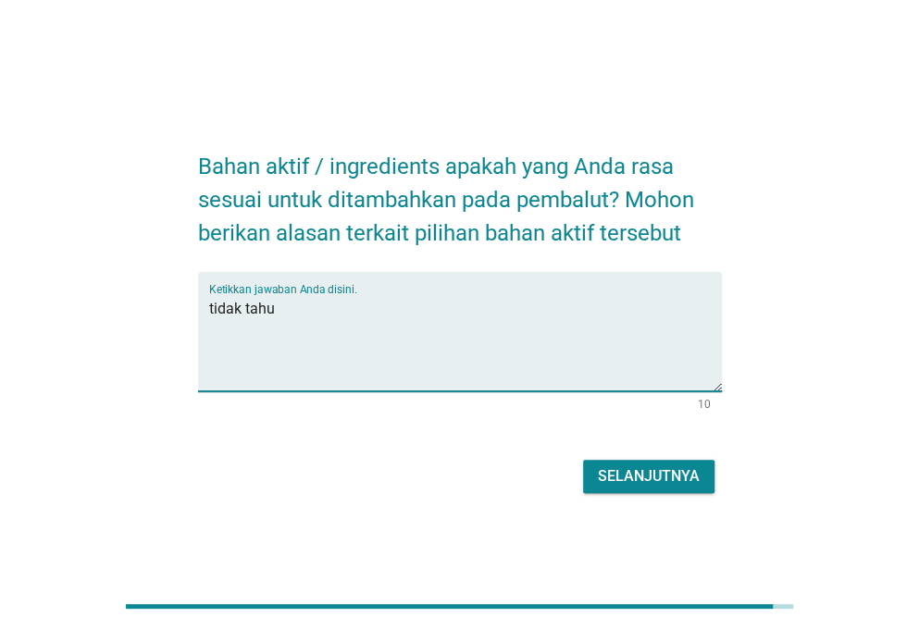
type textarea "tidak tahu"
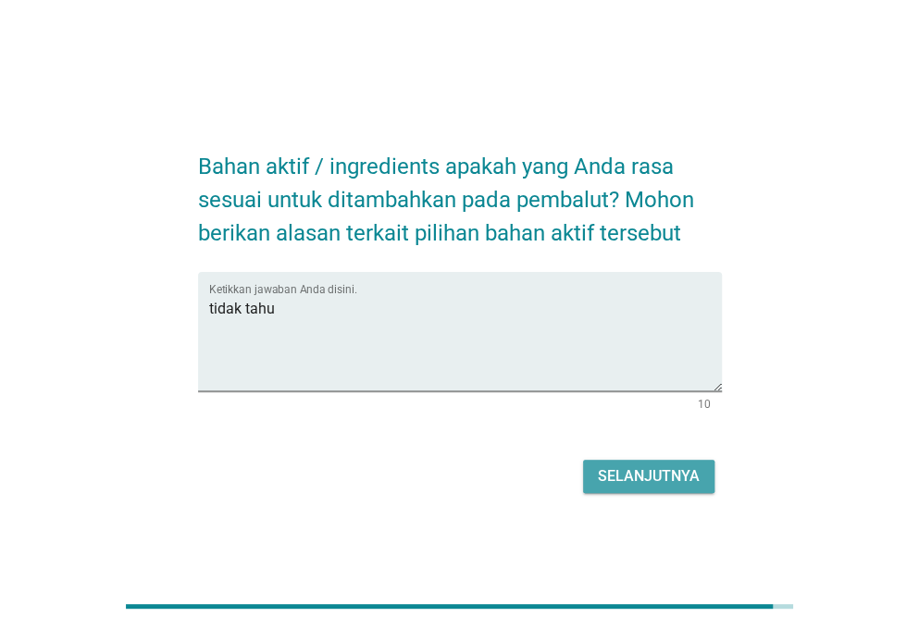
click at [677, 485] on div "Selanjutnya" at bounding box center [649, 477] width 102 height 22
